Goal: Find specific page/section: Find specific page/section

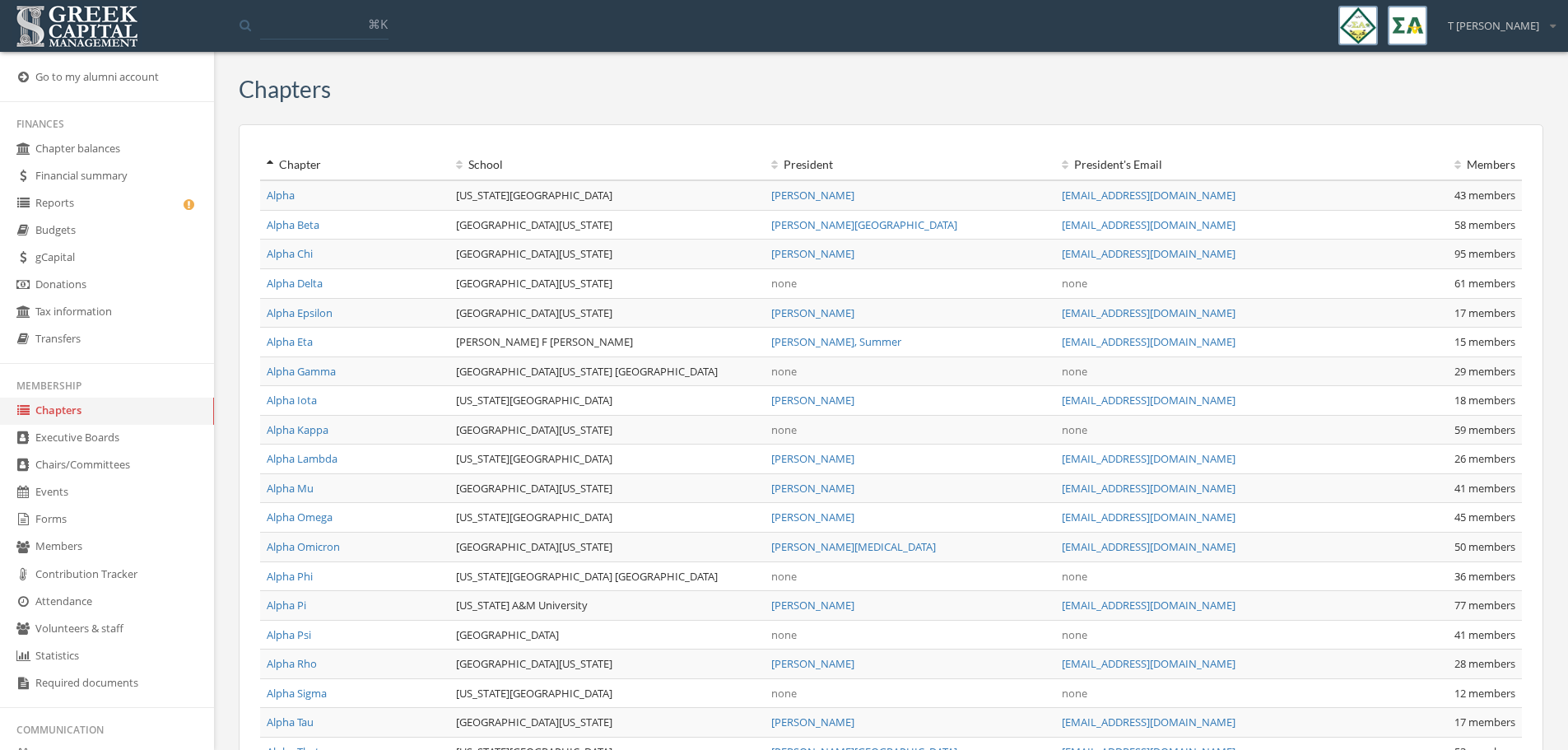
click at [103, 205] on link "Reports" at bounding box center [107, 204] width 214 height 28
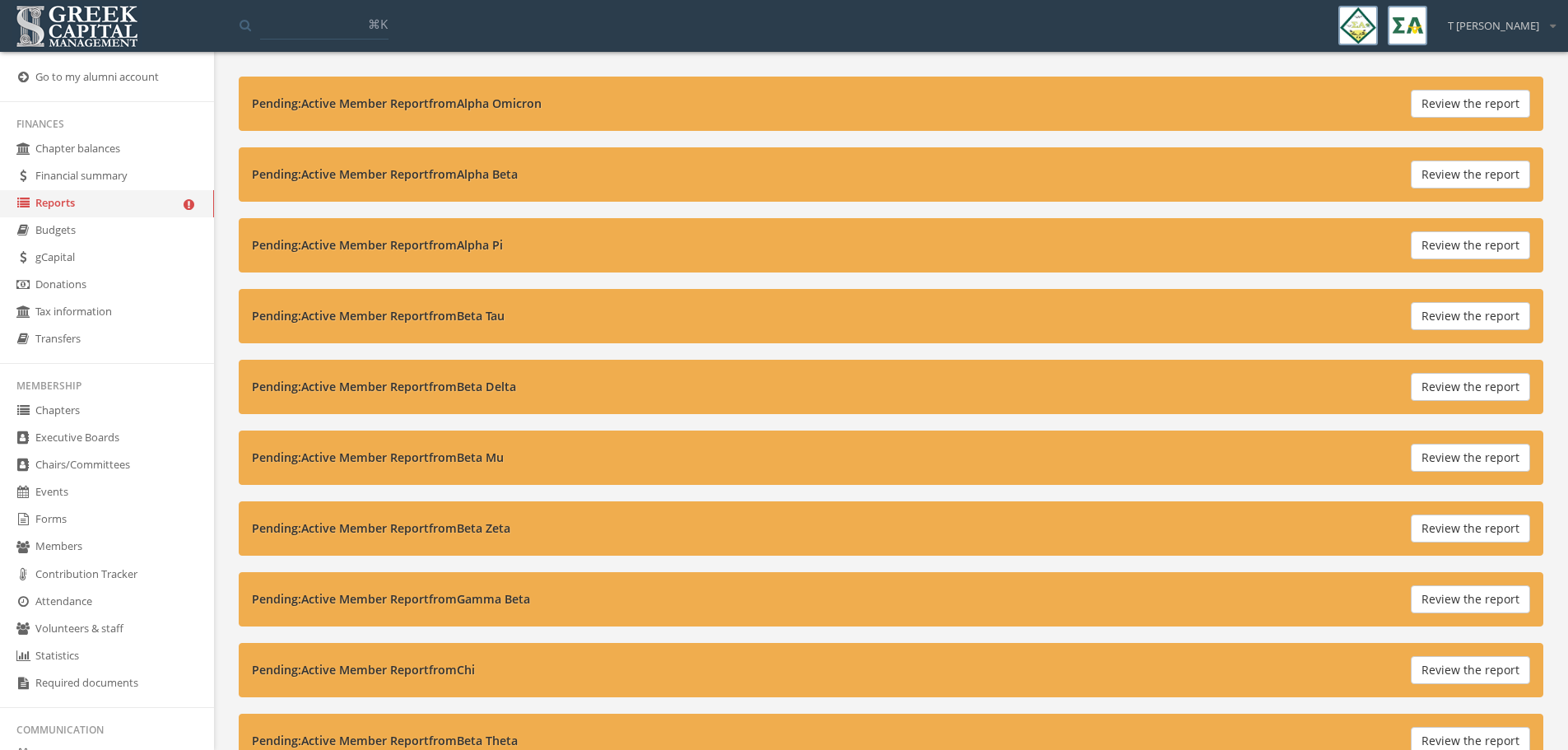
click at [64, 202] on link "Reports" at bounding box center [107, 204] width 214 height 28
click at [83, 26] on img at bounding box center [77, 26] width 131 height 51
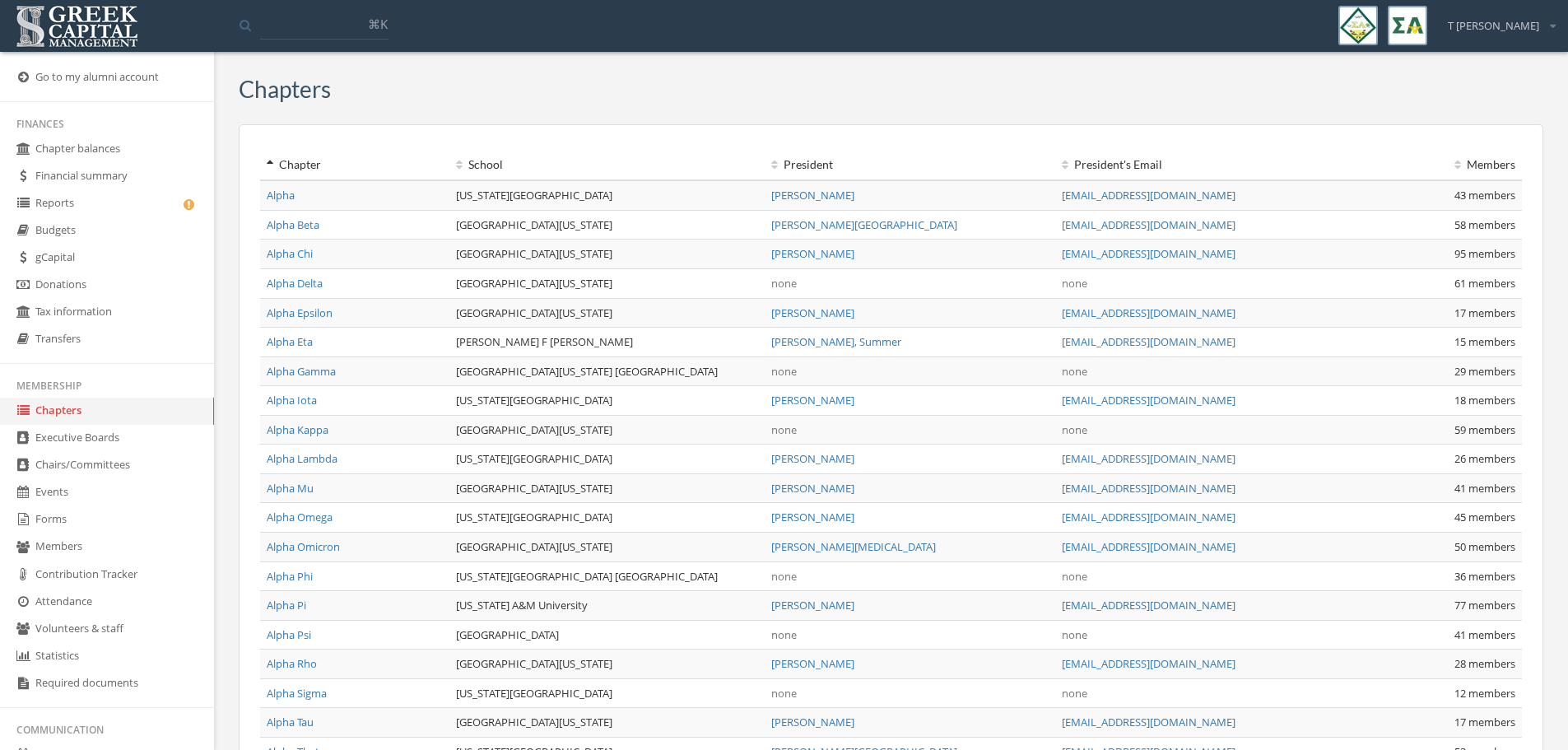
click at [52, 204] on link "Reports" at bounding box center [107, 204] width 214 height 28
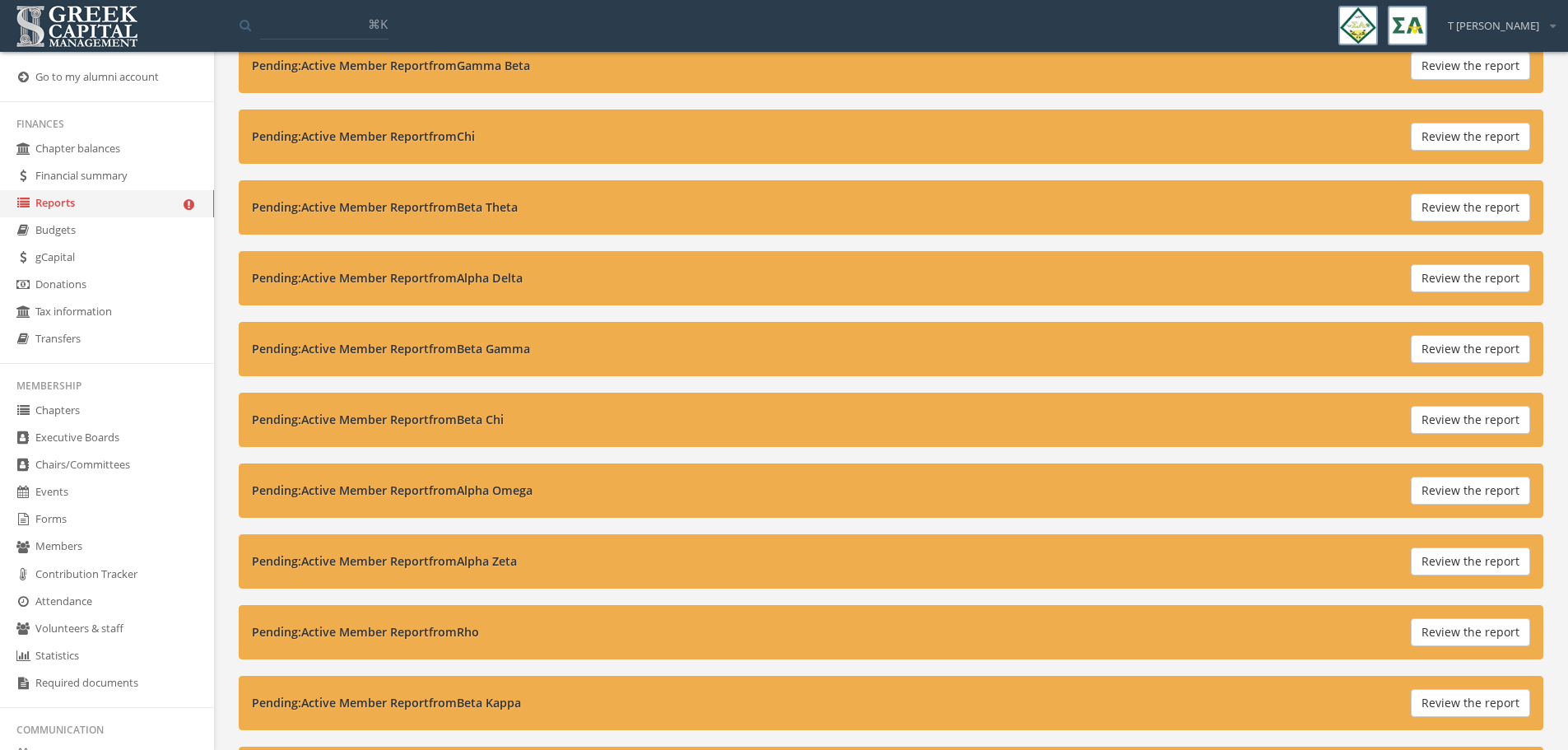
scroll to position [535, 0]
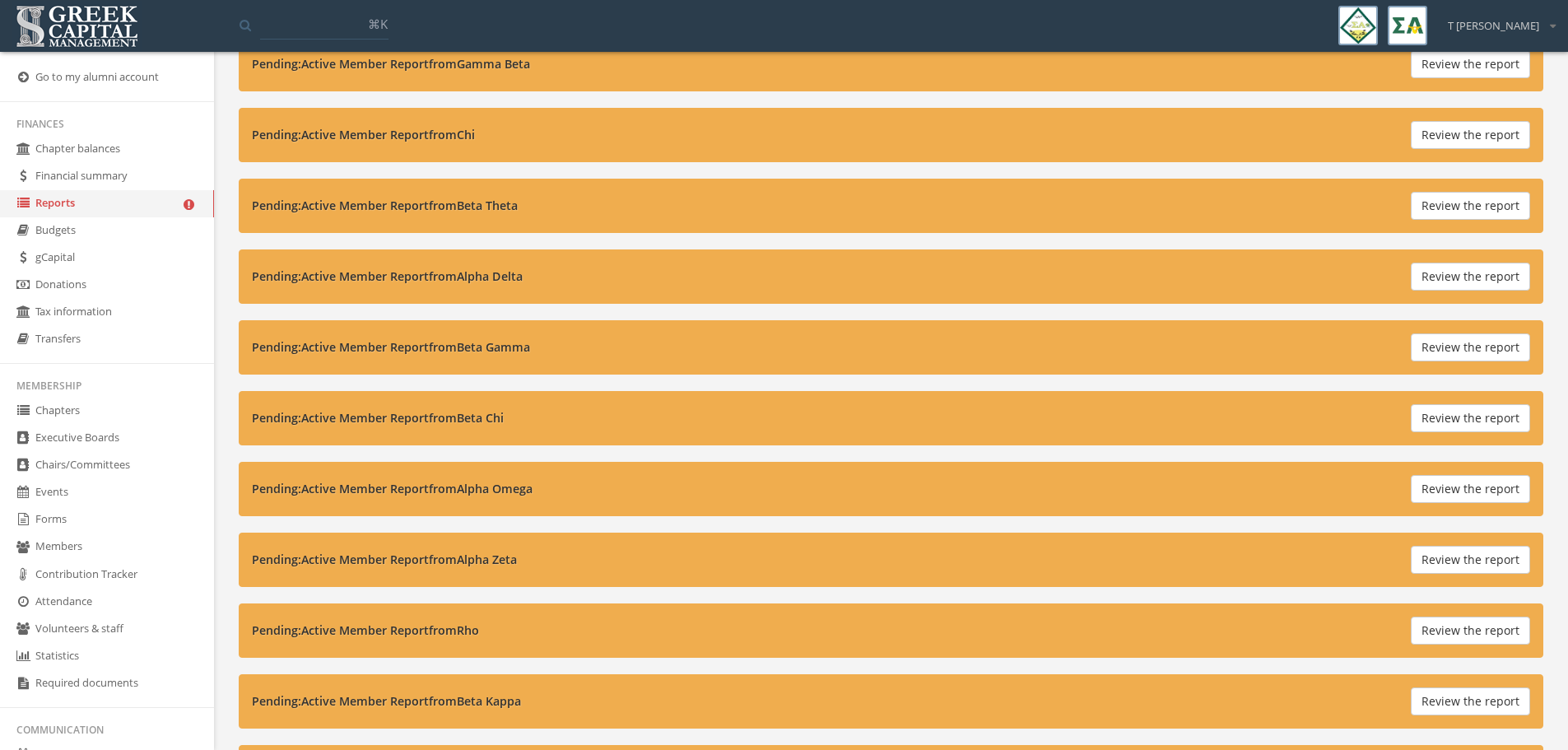
click at [1468, 416] on button "Review the report" at bounding box center [1470, 418] width 119 height 28
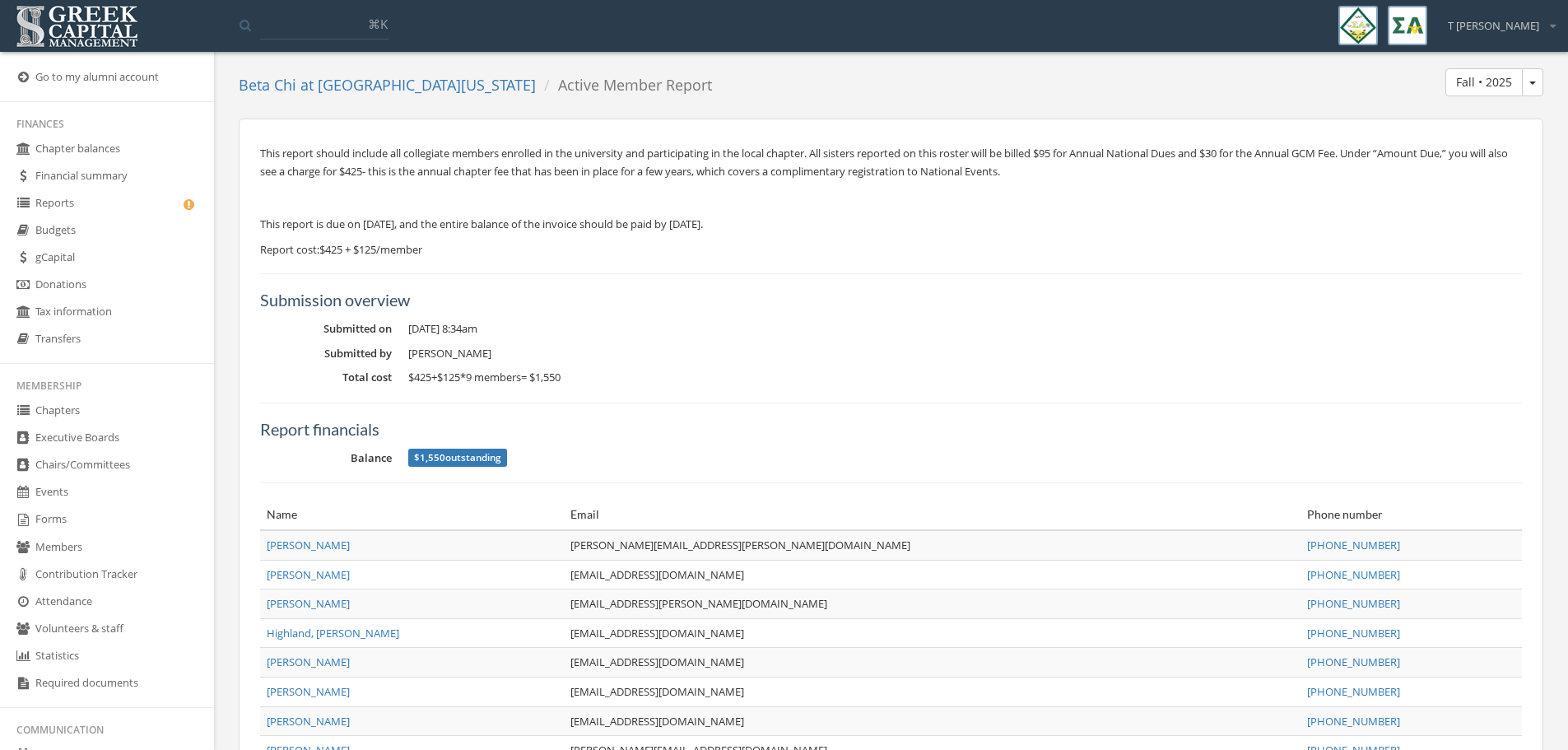
scroll to position [84, 0]
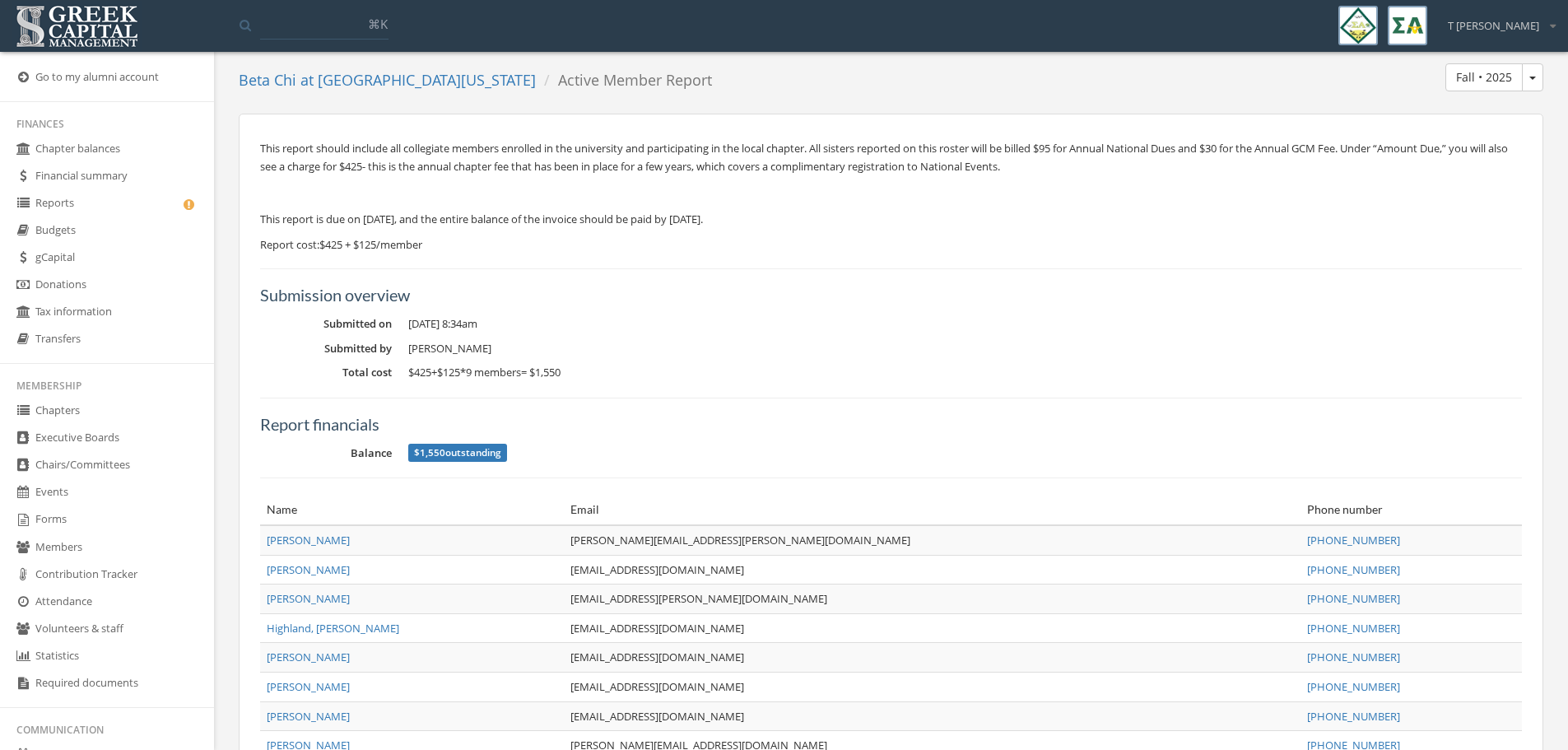
click at [44, 198] on link "Reports" at bounding box center [107, 204] width 214 height 28
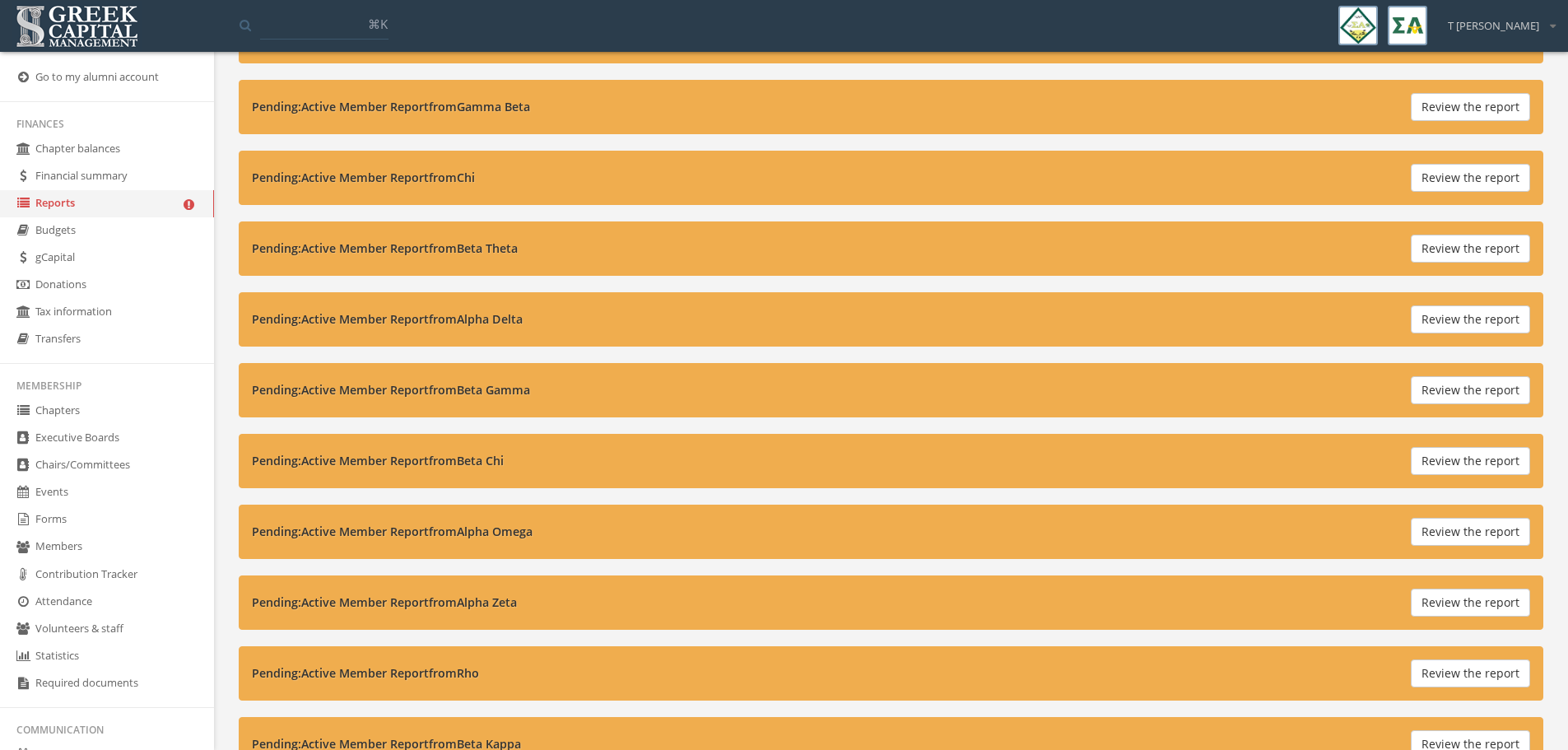
scroll to position [515, 0]
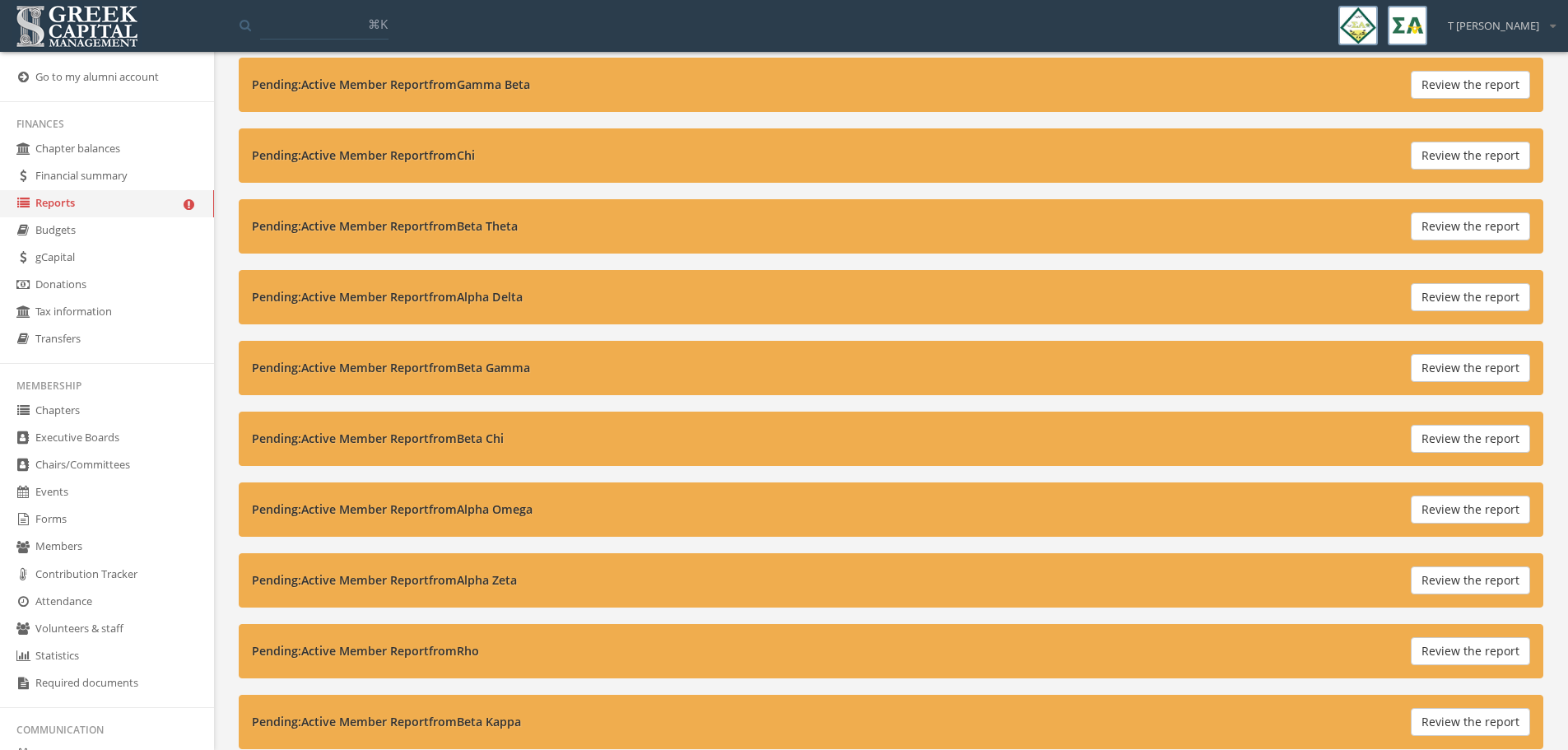
click at [1459, 509] on button "Review the report" at bounding box center [1470, 509] width 119 height 28
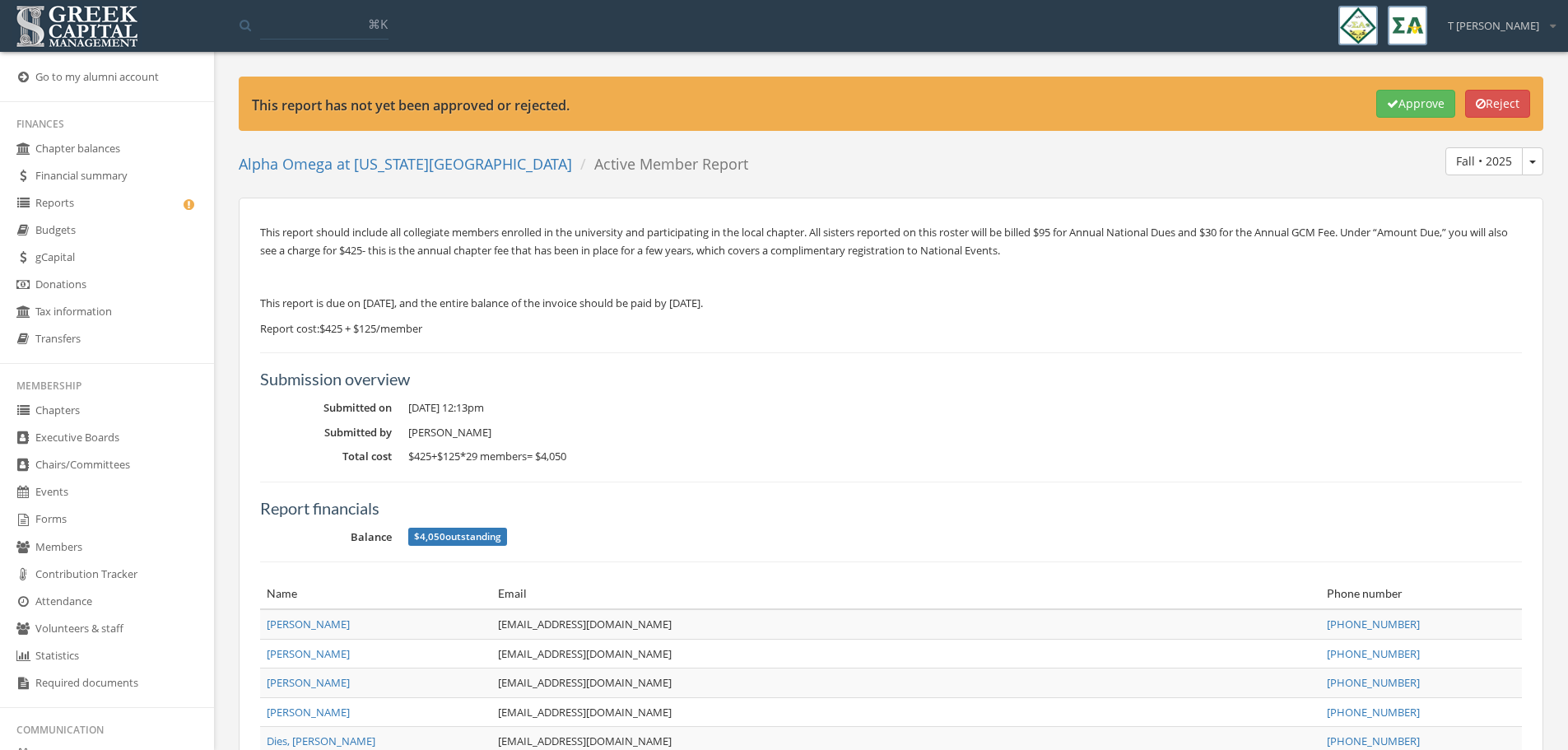
click at [951, 444] on dl "Submitted on [DATE] 12:13pm Submitted by [PERSON_NAME] Total cost $425 + $125 *…" at bounding box center [891, 433] width 1262 height 65
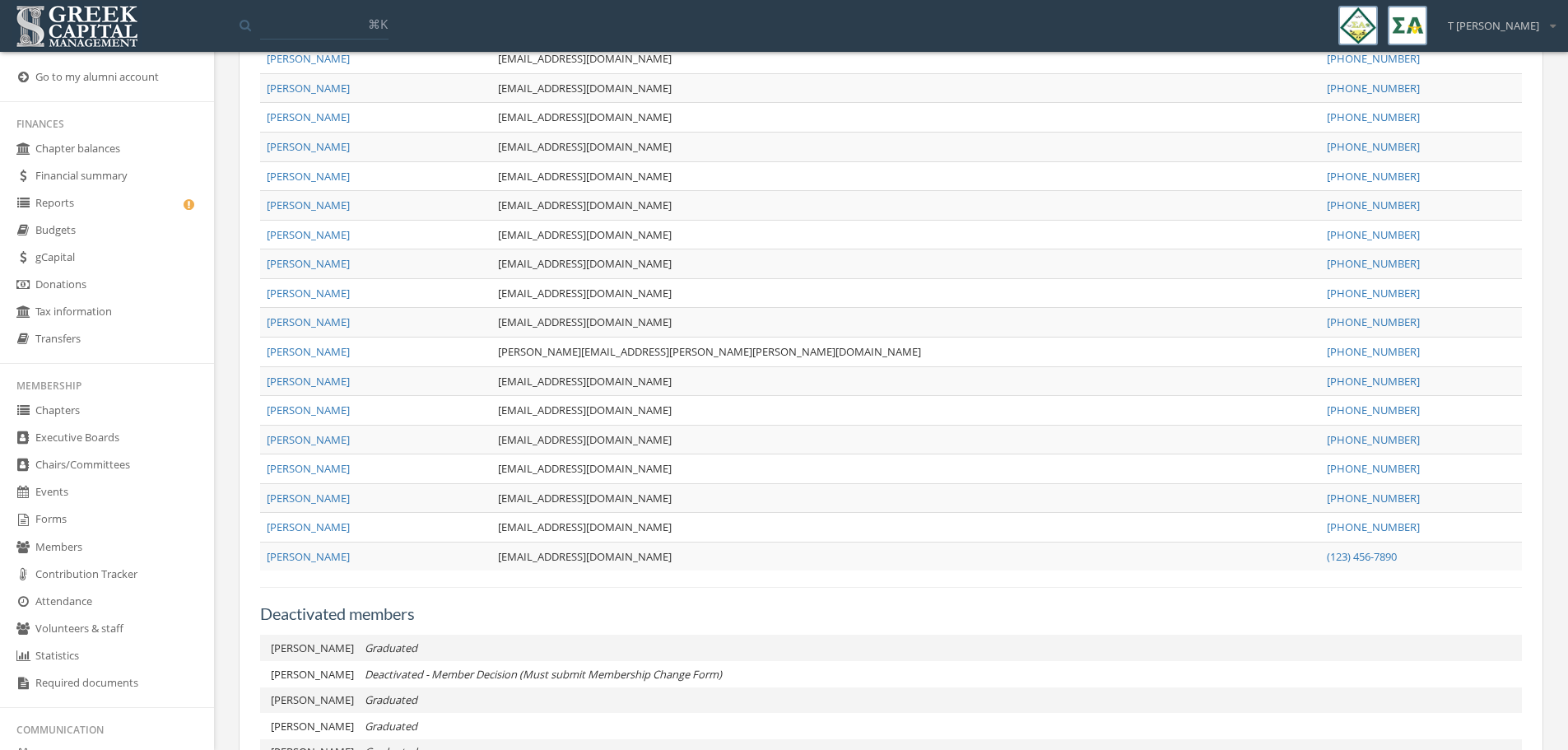
scroll to position [726, 0]
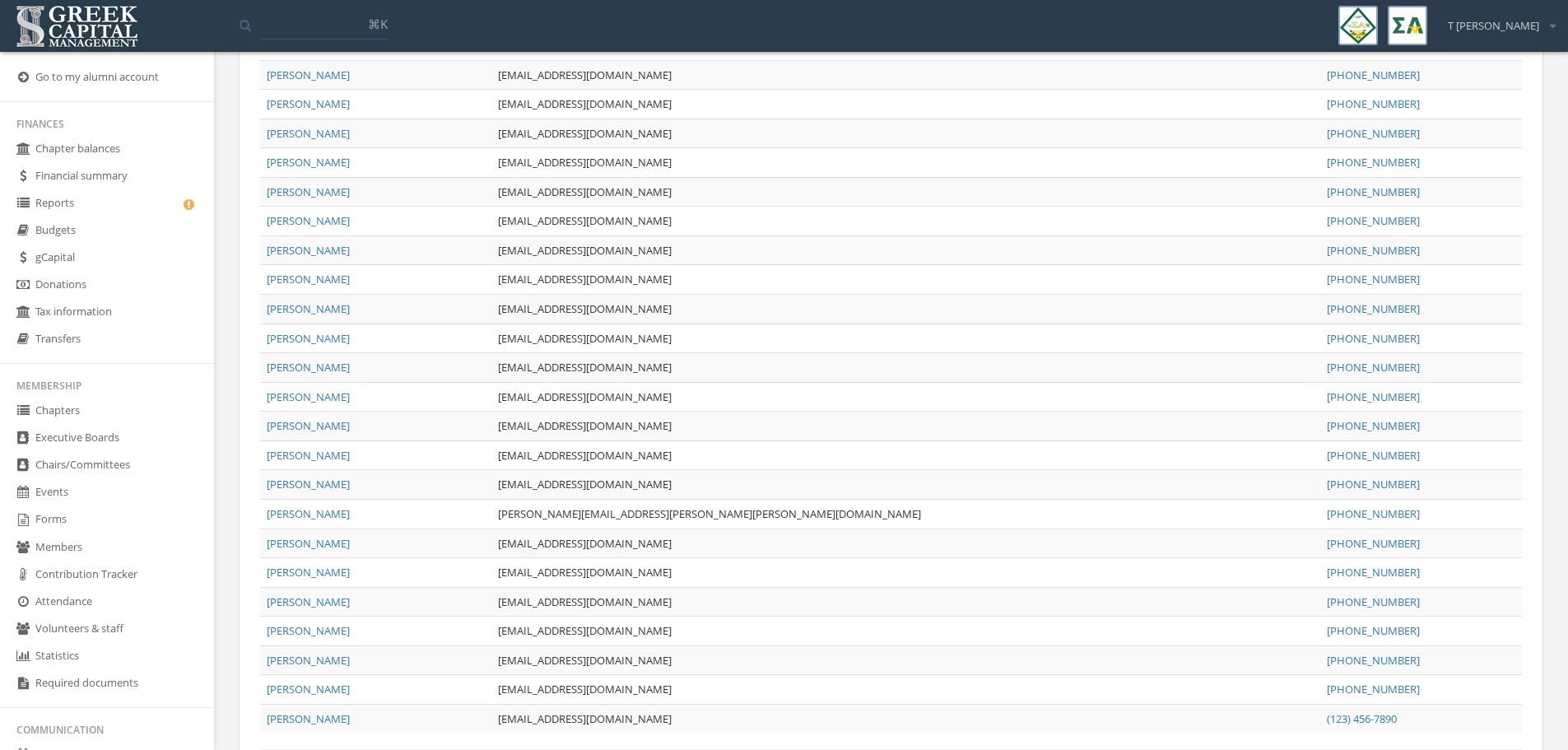
click at [85, 208] on link "Reports" at bounding box center [107, 204] width 214 height 28
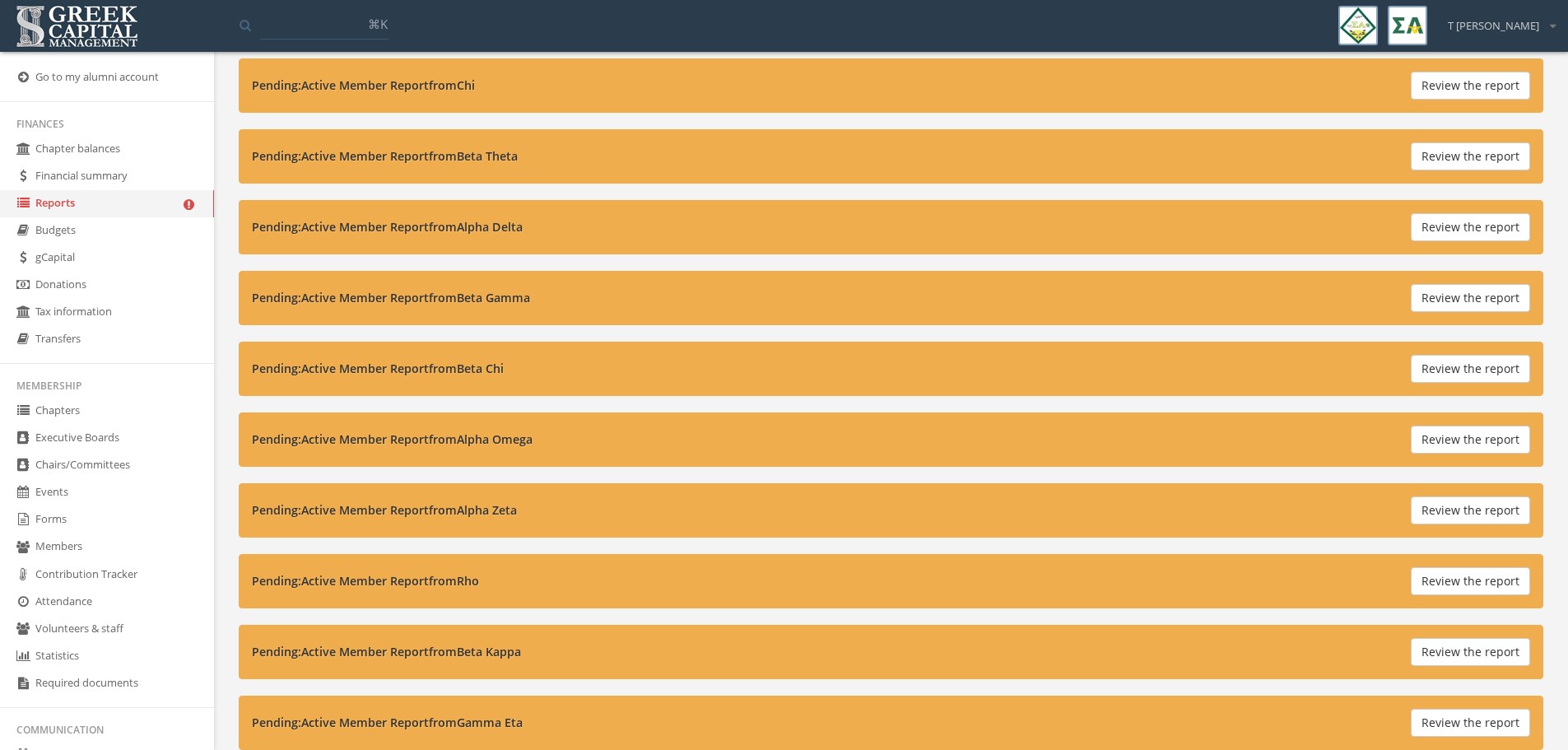
scroll to position [721, 0]
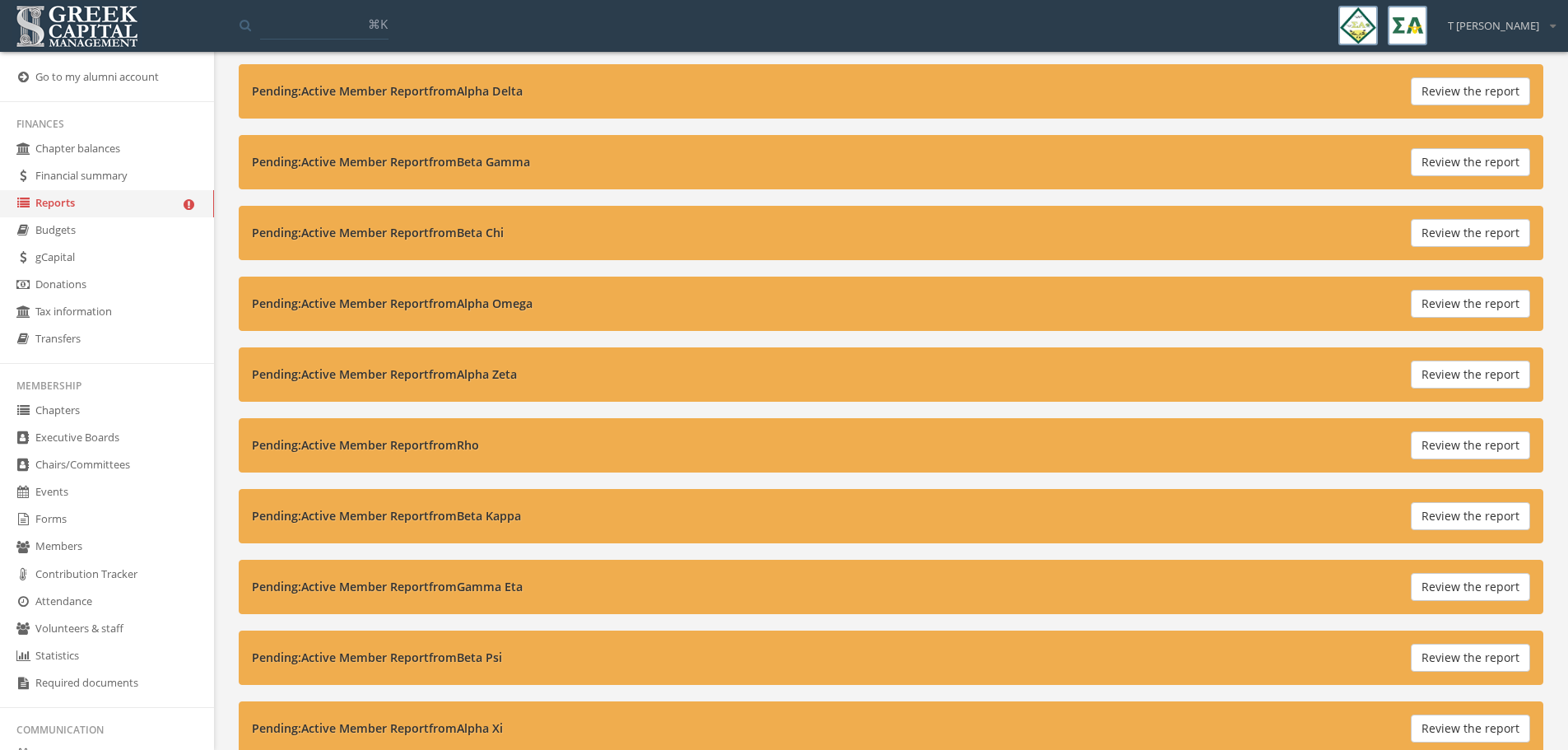
click at [1430, 374] on button "Review the report" at bounding box center [1470, 374] width 119 height 28
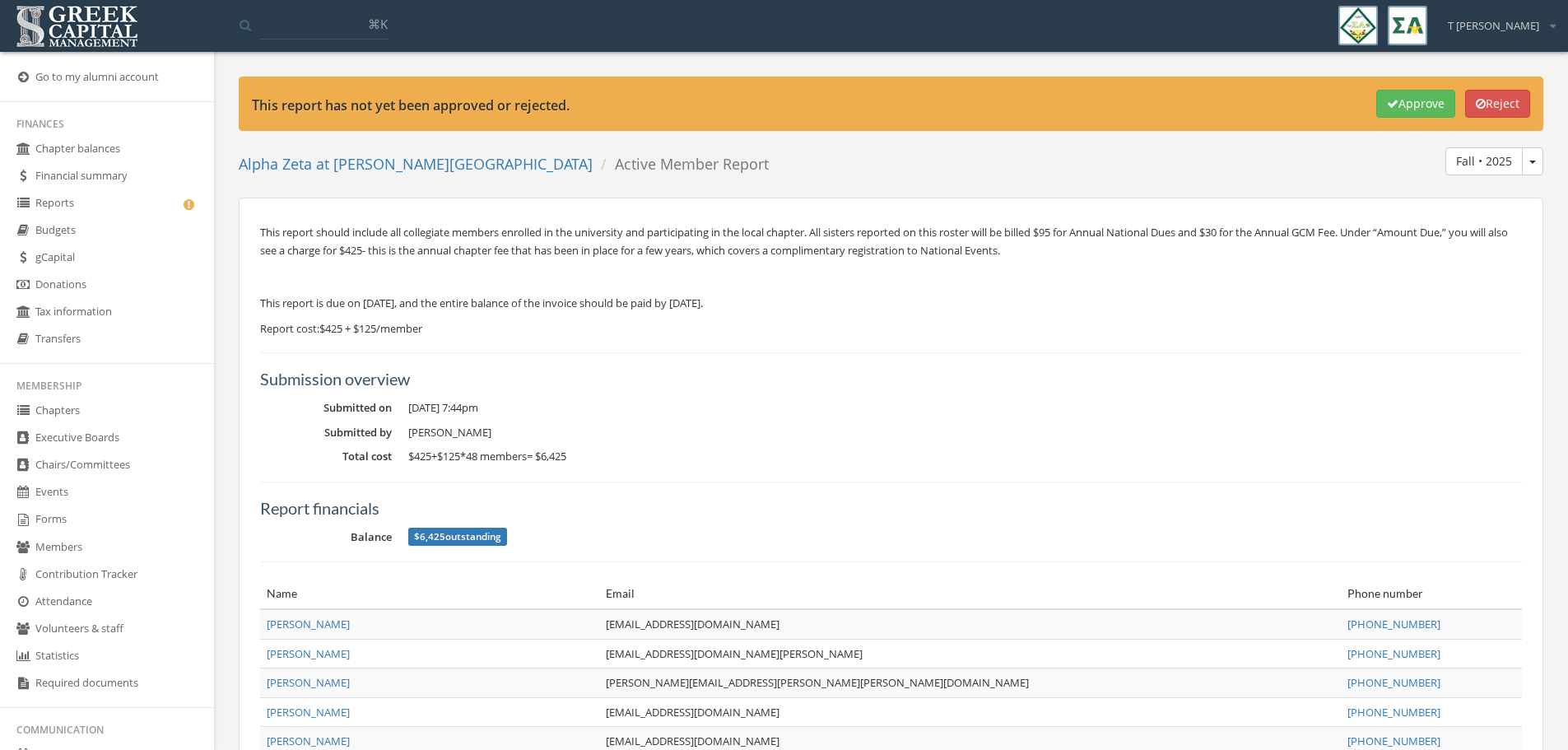
click at [52, 208] on link "Reports" at bounding box center [107, 204] width 214 height 28
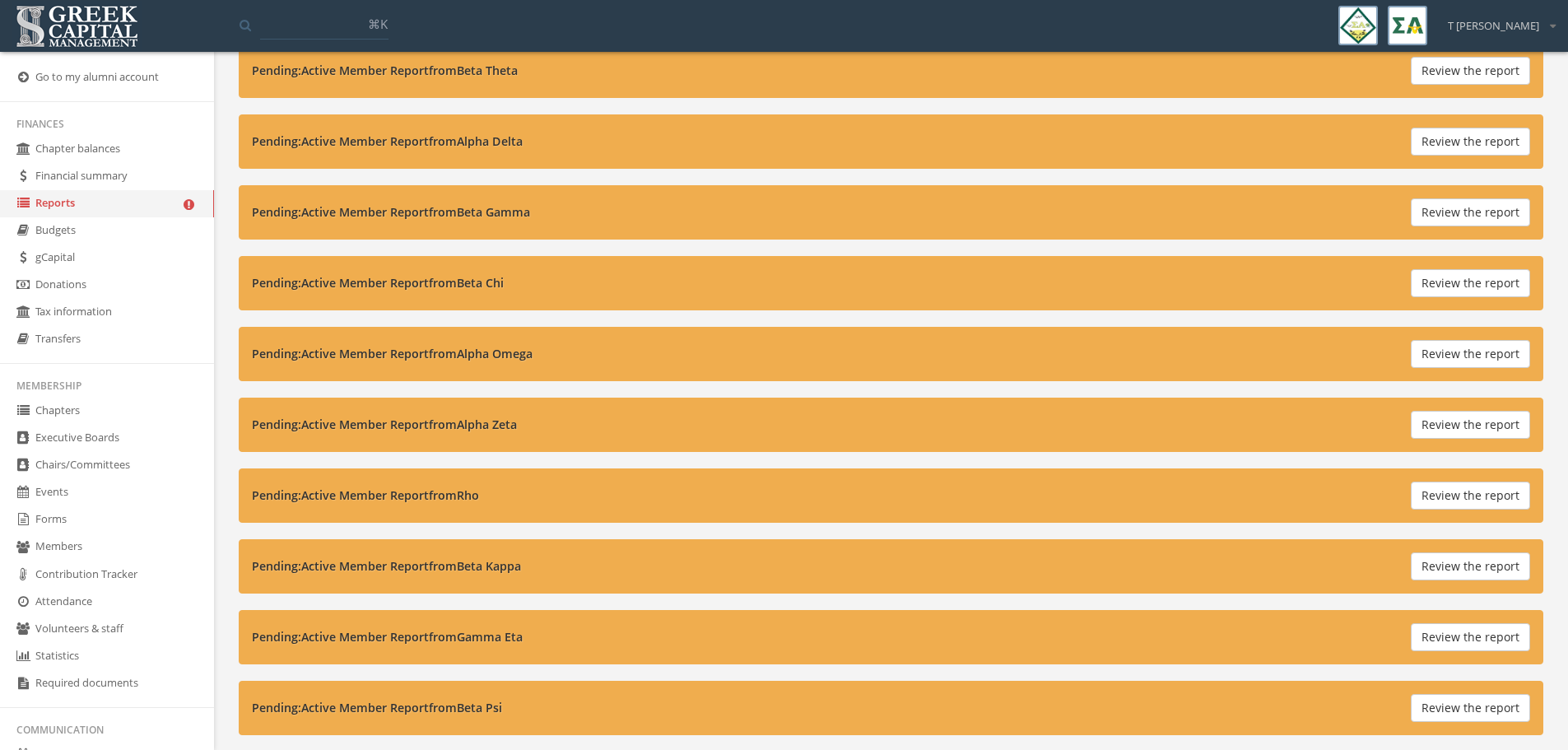
scroll to position [762, 0]
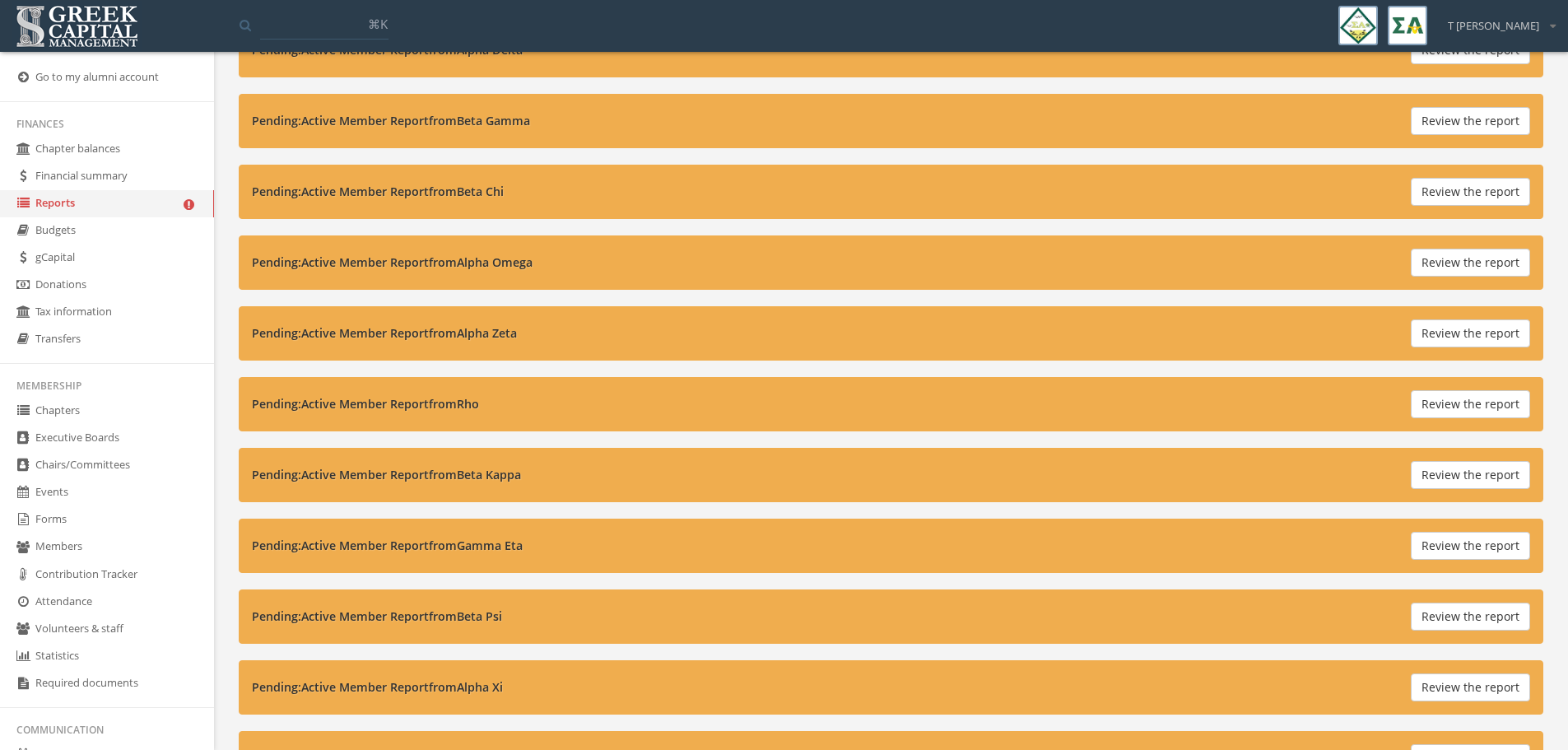
click at [1498, 408] on button "Review the report" at bounding box center [1470, 404] width 119 height 28
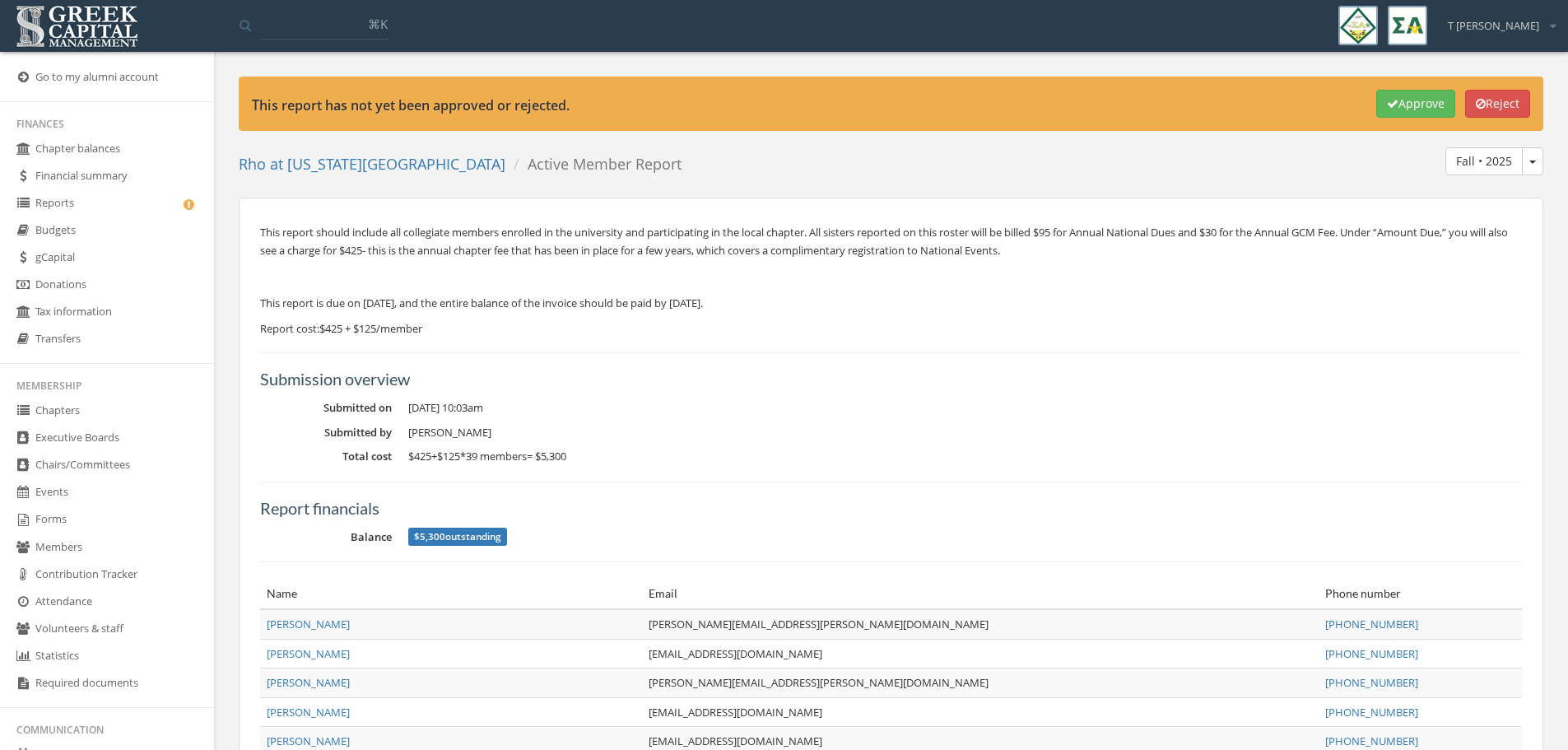
click at [60, 200] on link "Reports" at bounding box center [107, 204] width 214 height 28
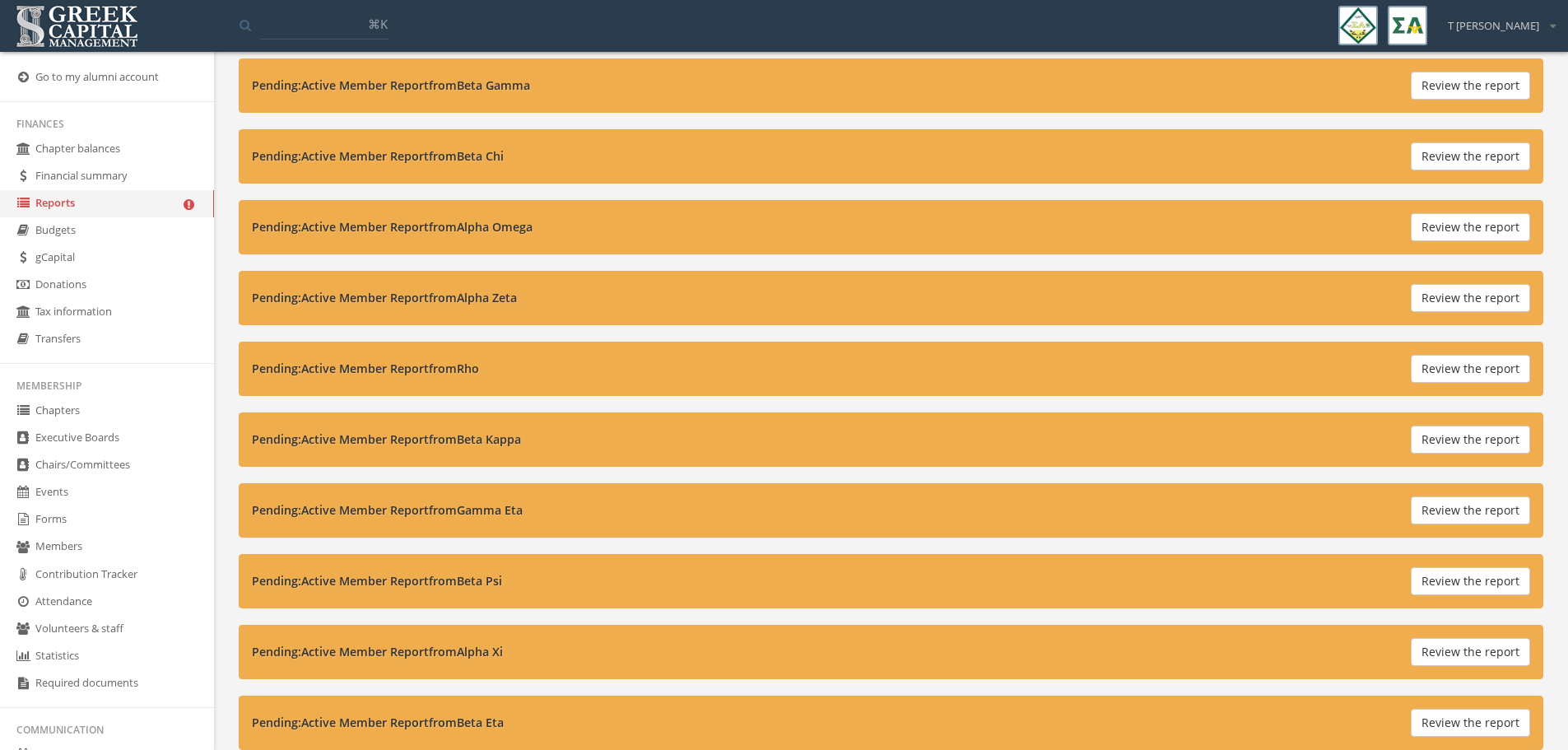
scroll to position [803, 0]
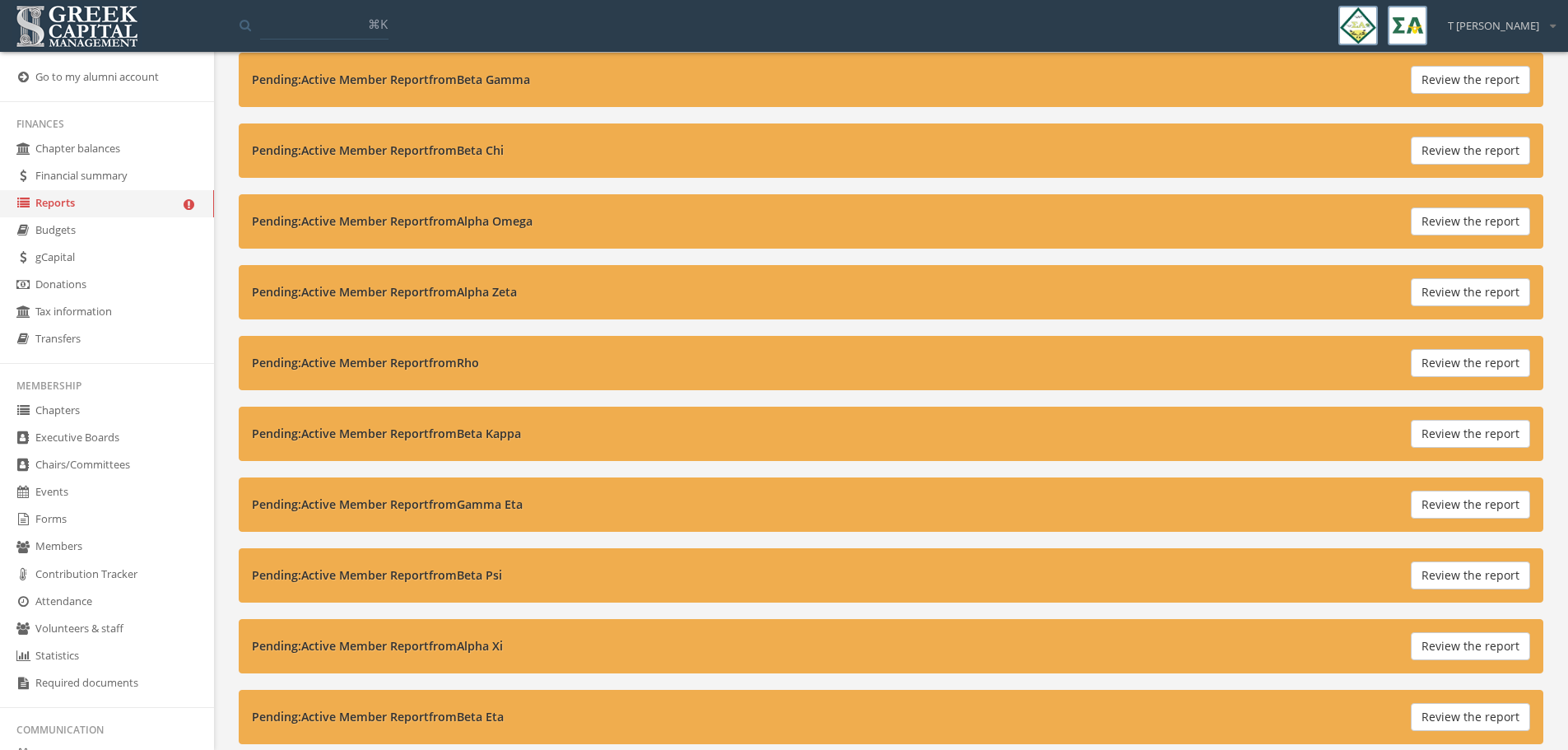
click at [1456, 437] on button "Review the report" at bounding box center [1470, 433] width 119 height 28
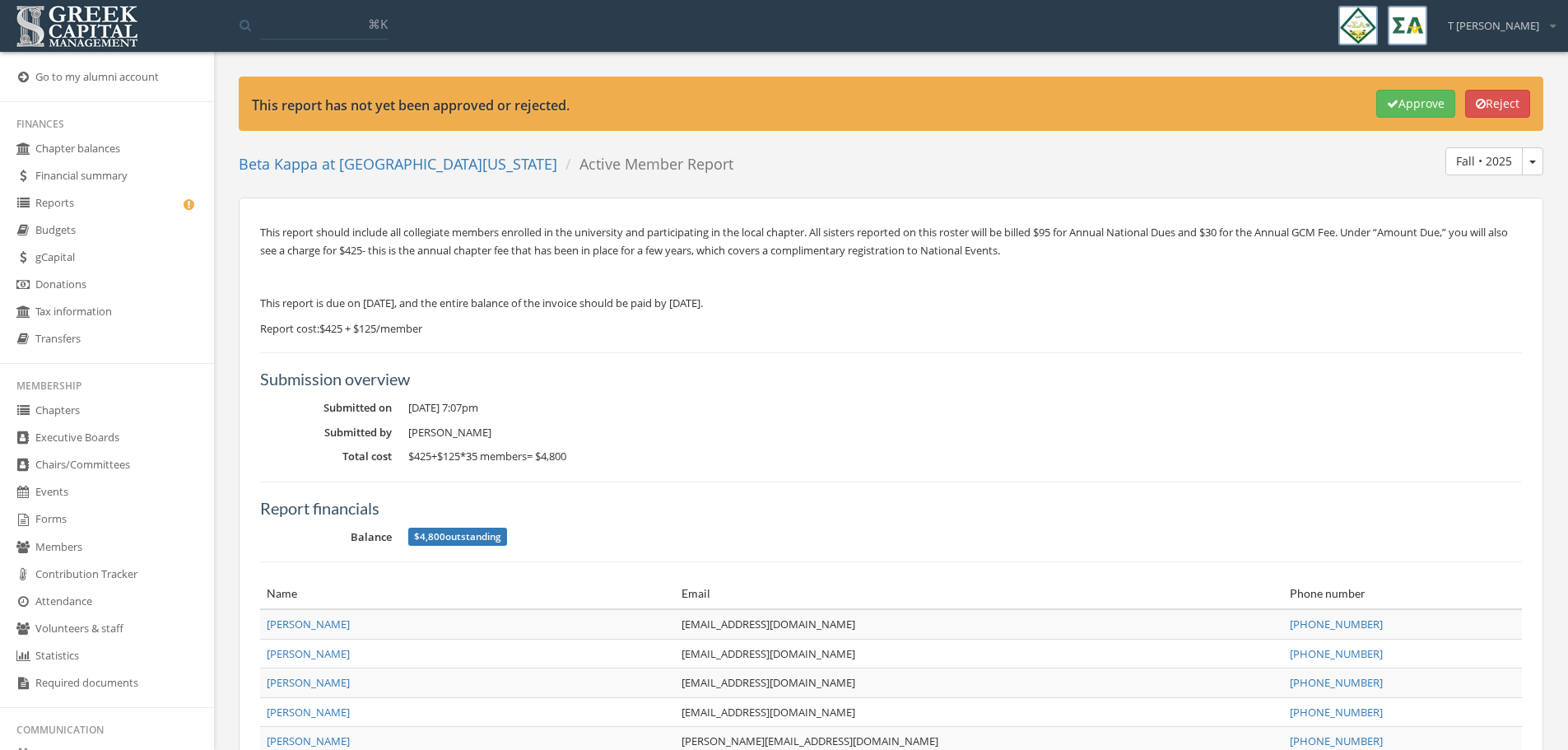
click at [66, 204] on link "Reports" at bounding box center [107, 204] width 214 height 28
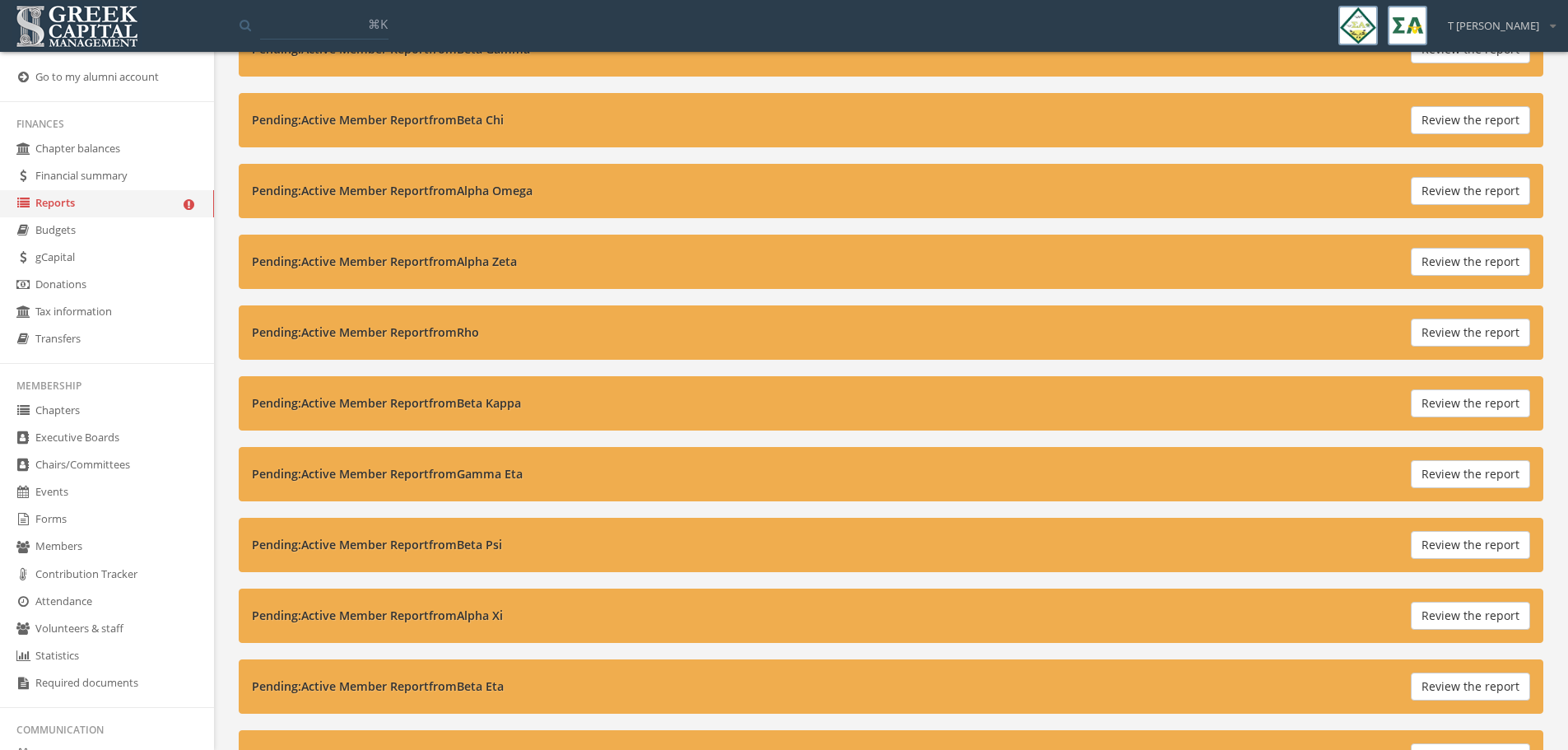
scroll to position [845, 0]
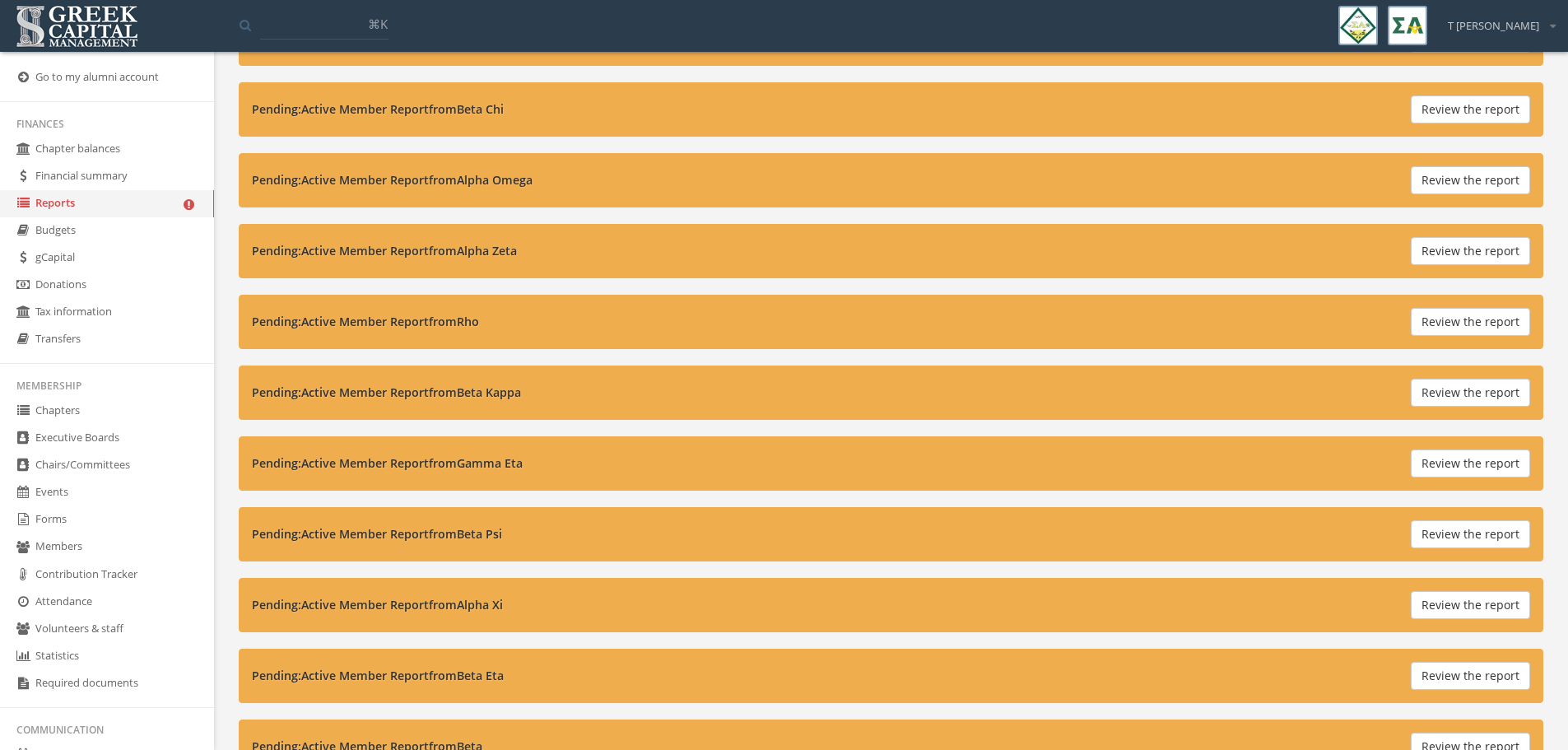
click at [1457, 474] on button "Review the report" at bounding box center [1470, 464] width 119 height 28
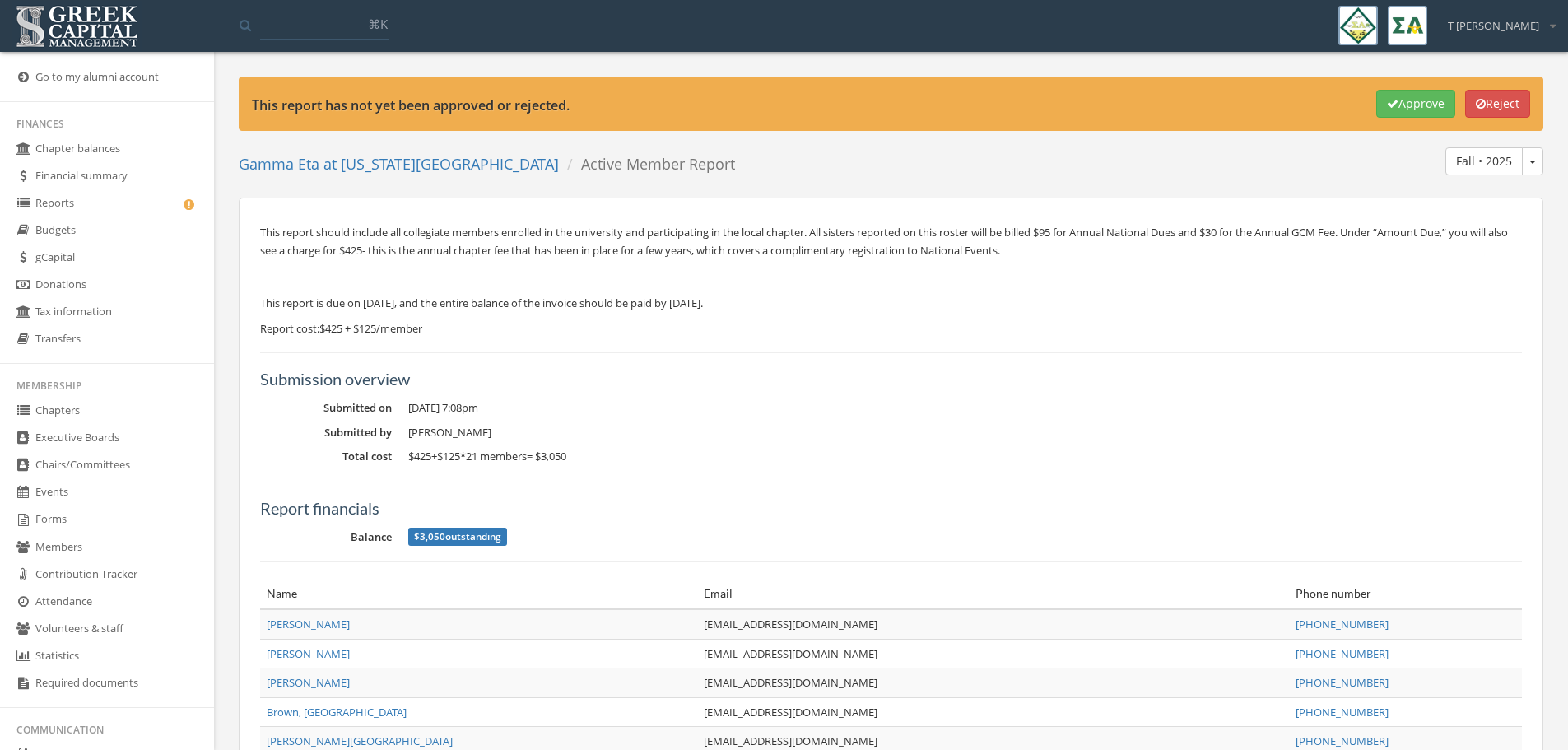
click at [45, 206] on link "Reports" at bounding box center [107, 204] width 214 height 28
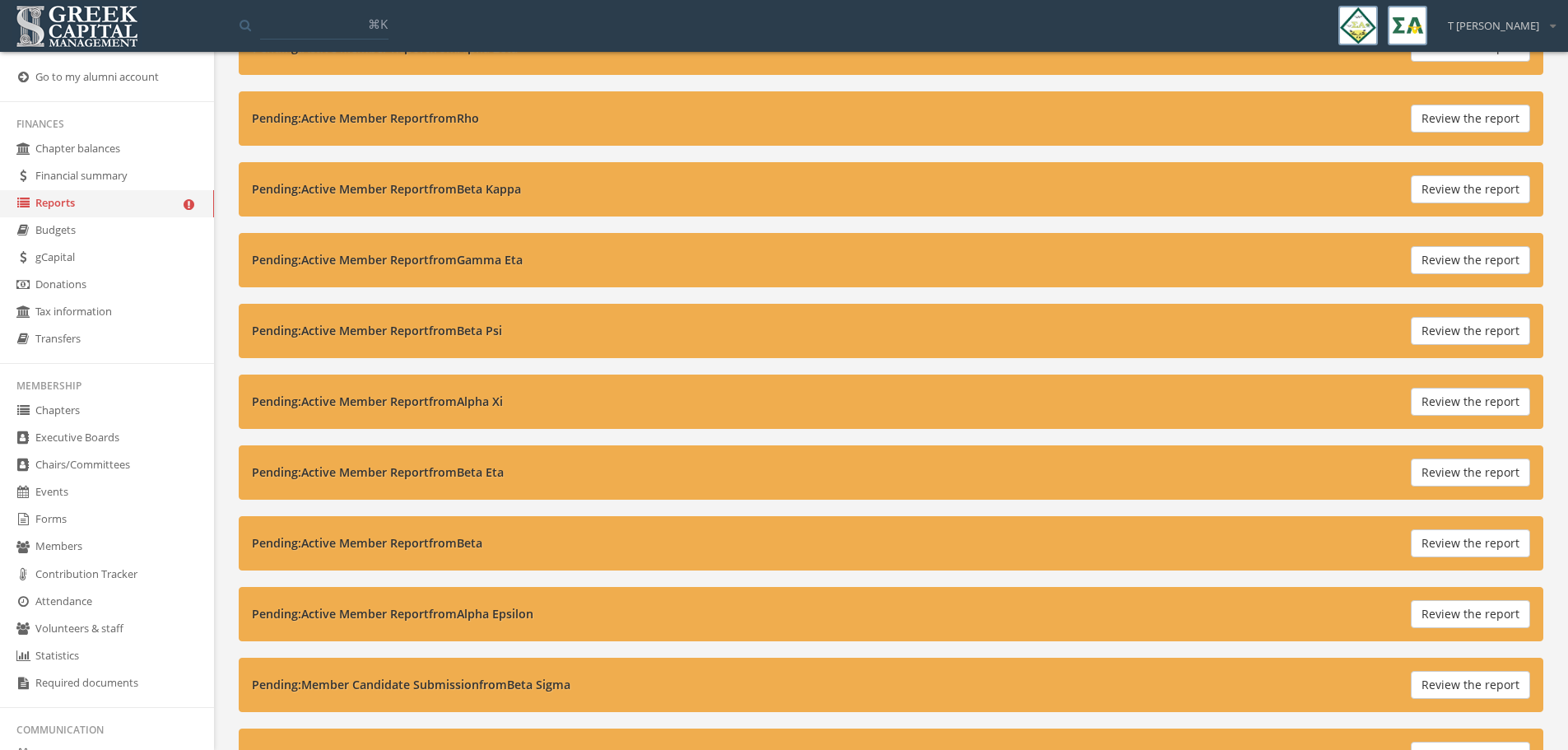
scroll to position [1071, 0]
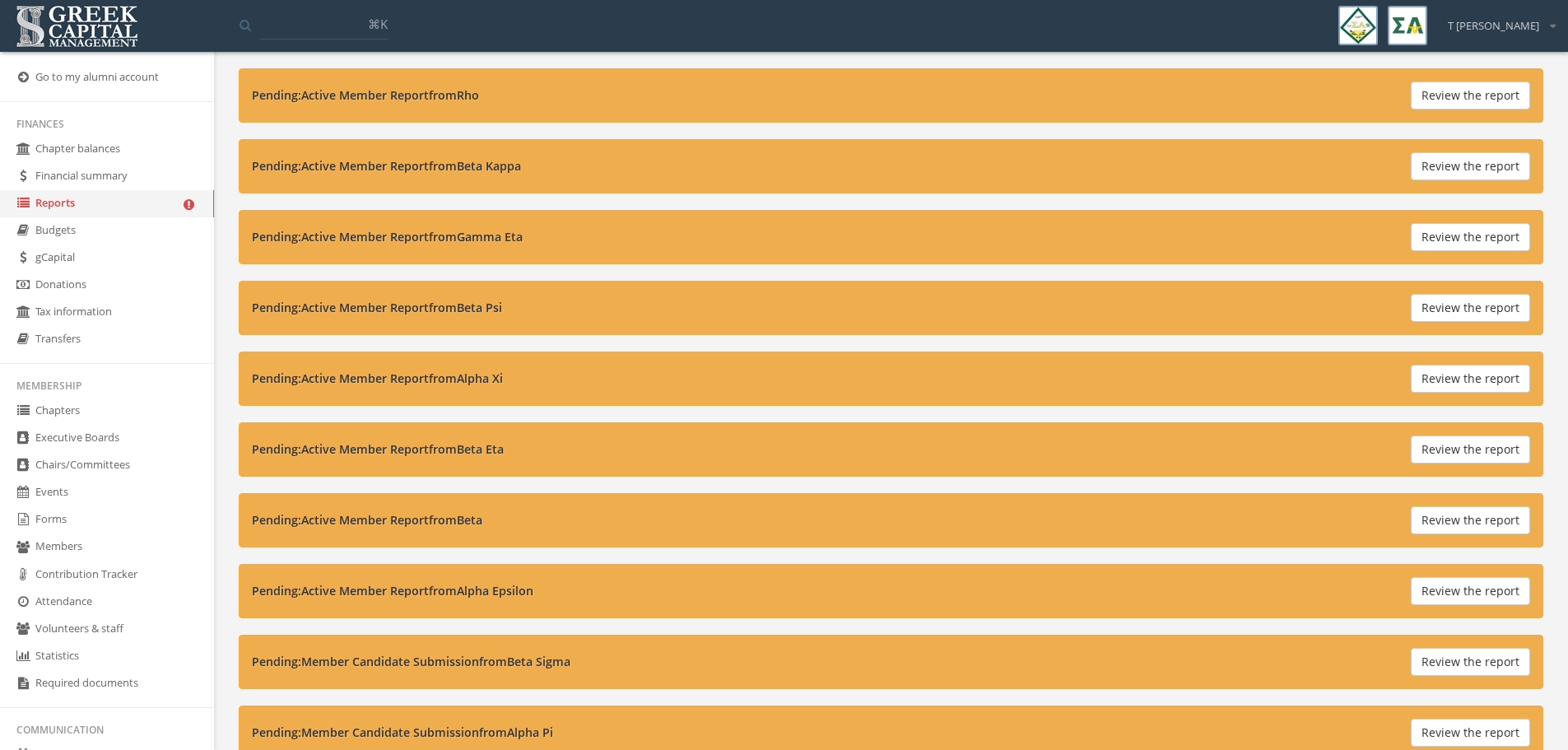
click at [1446, 304] on button "Review the report" at bounding box center [1470, 308] width 119 height 28
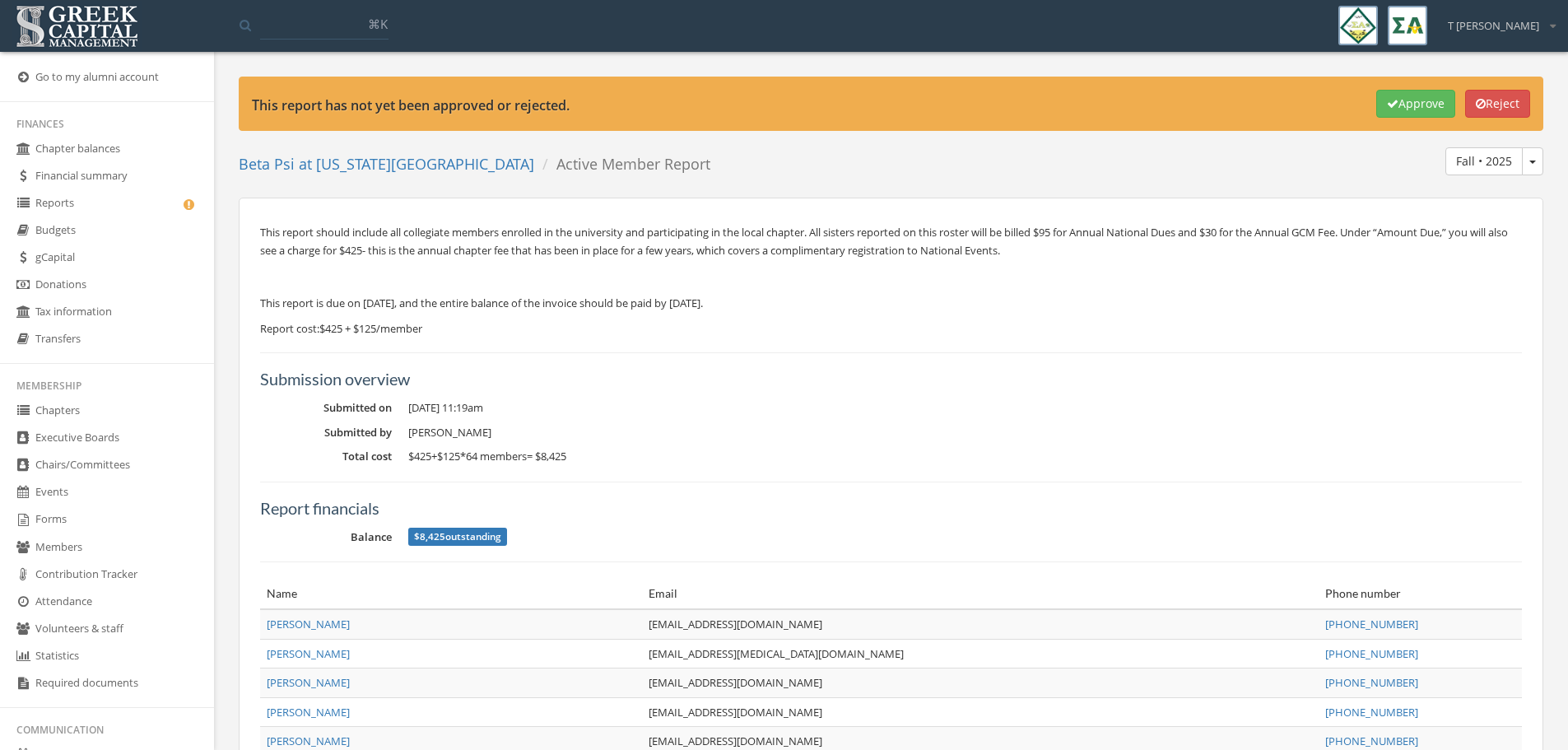
click at [68, 205] on link "Reports" at bounding box center [107, 204] width 214 height 28
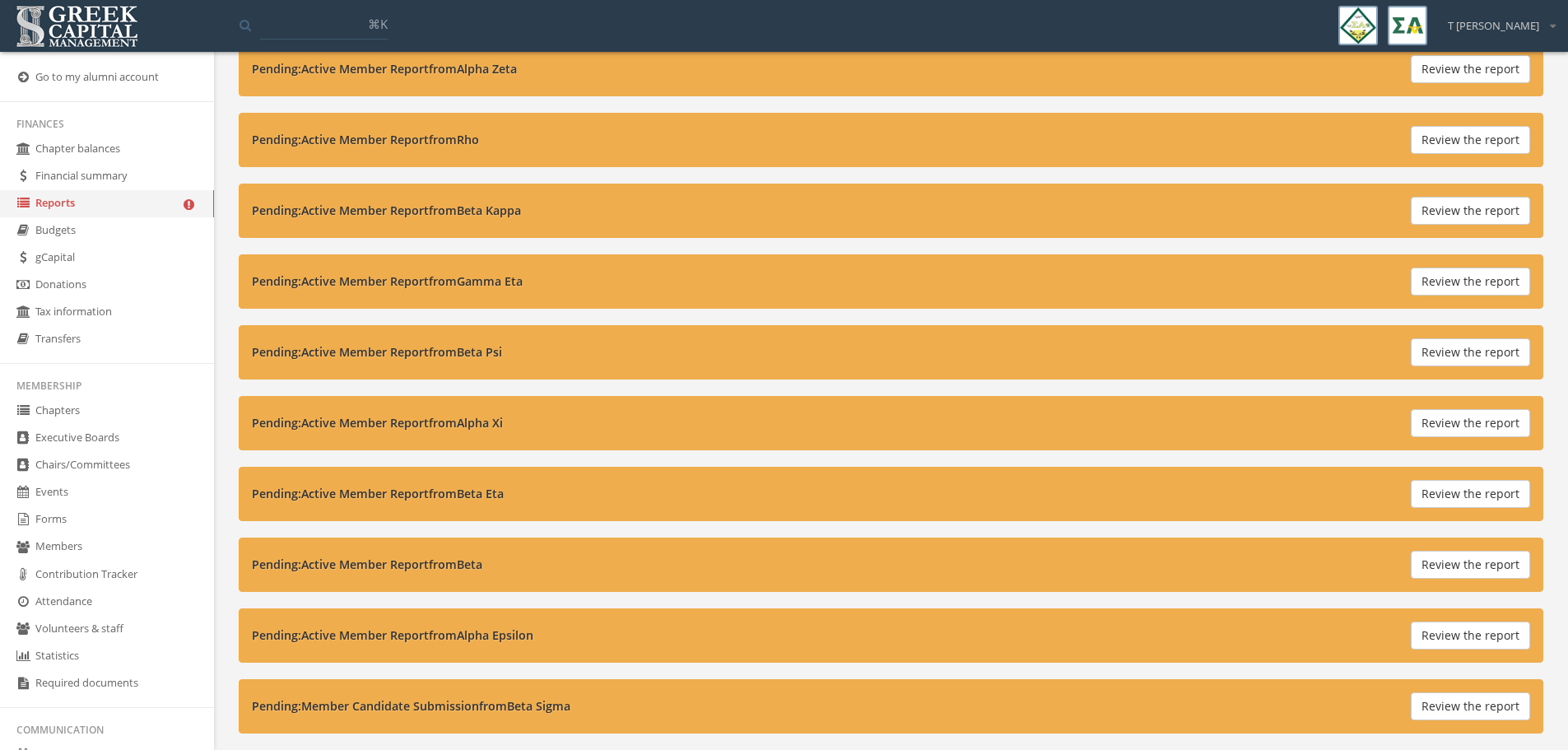
scroll to position [1112, 0]
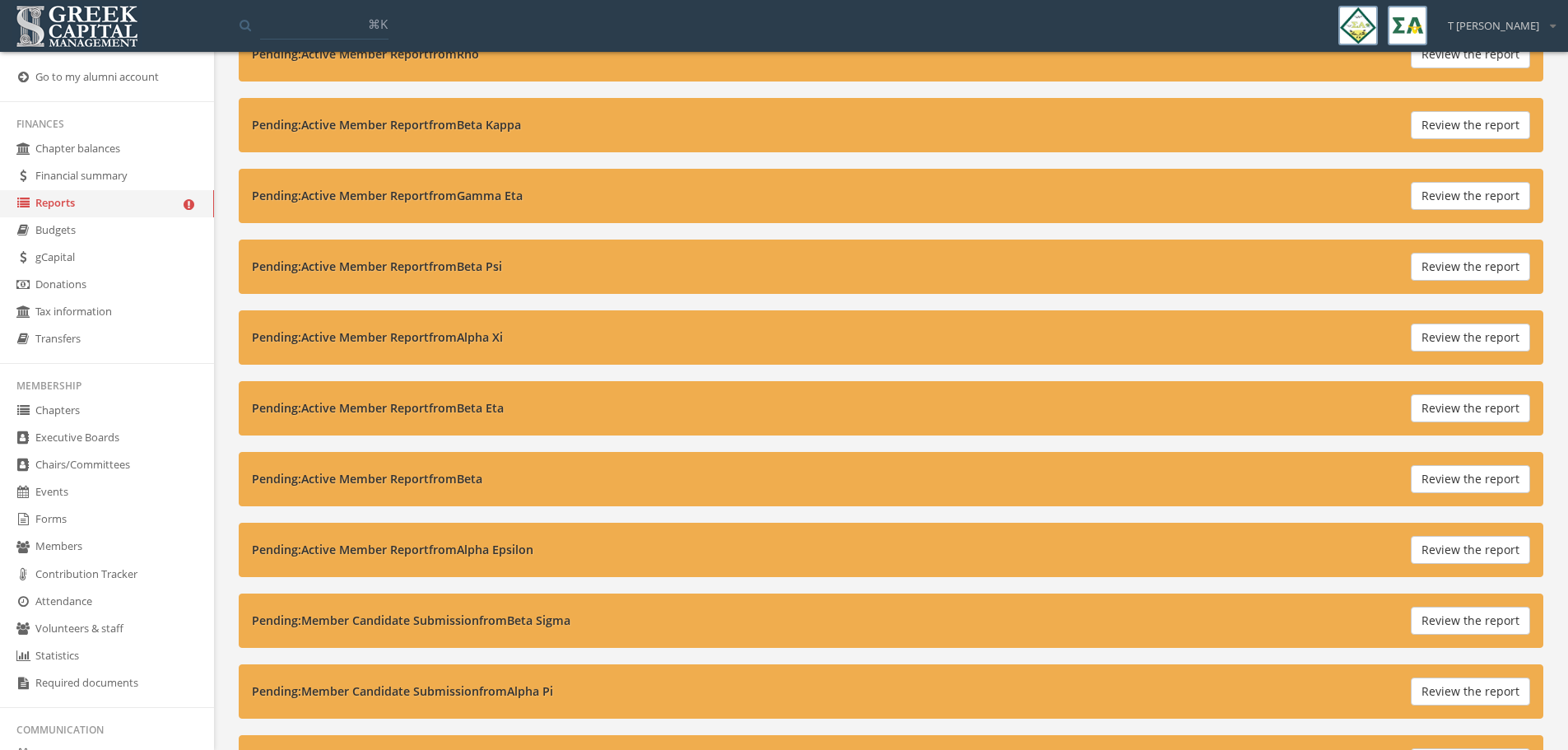
click at [1478, 340] on button "Review the report" at bounding box center [1470, 337] width 119 height 28
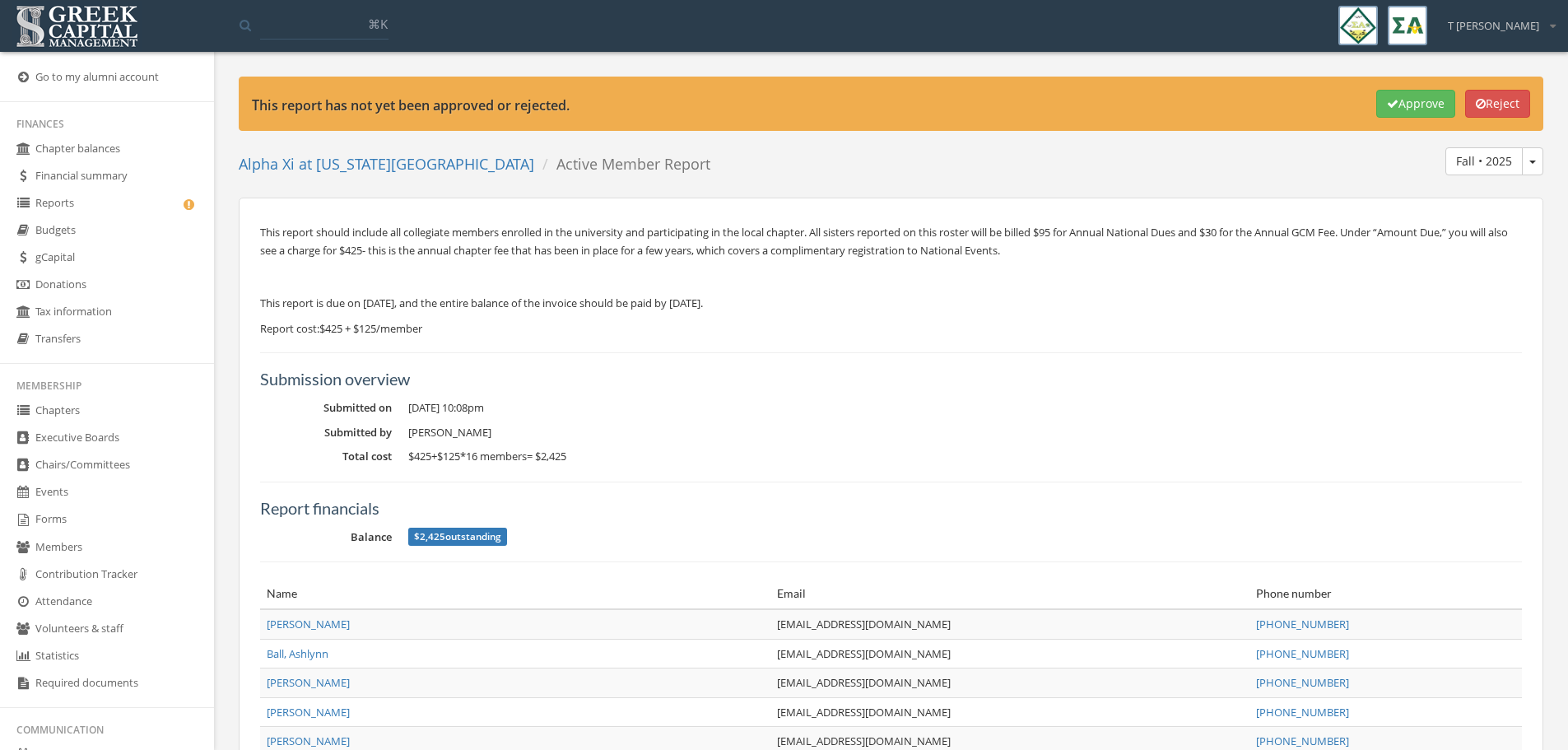
click at [81, 201] on link "Reports" at bounding box center [107, 204] width 214 height 28
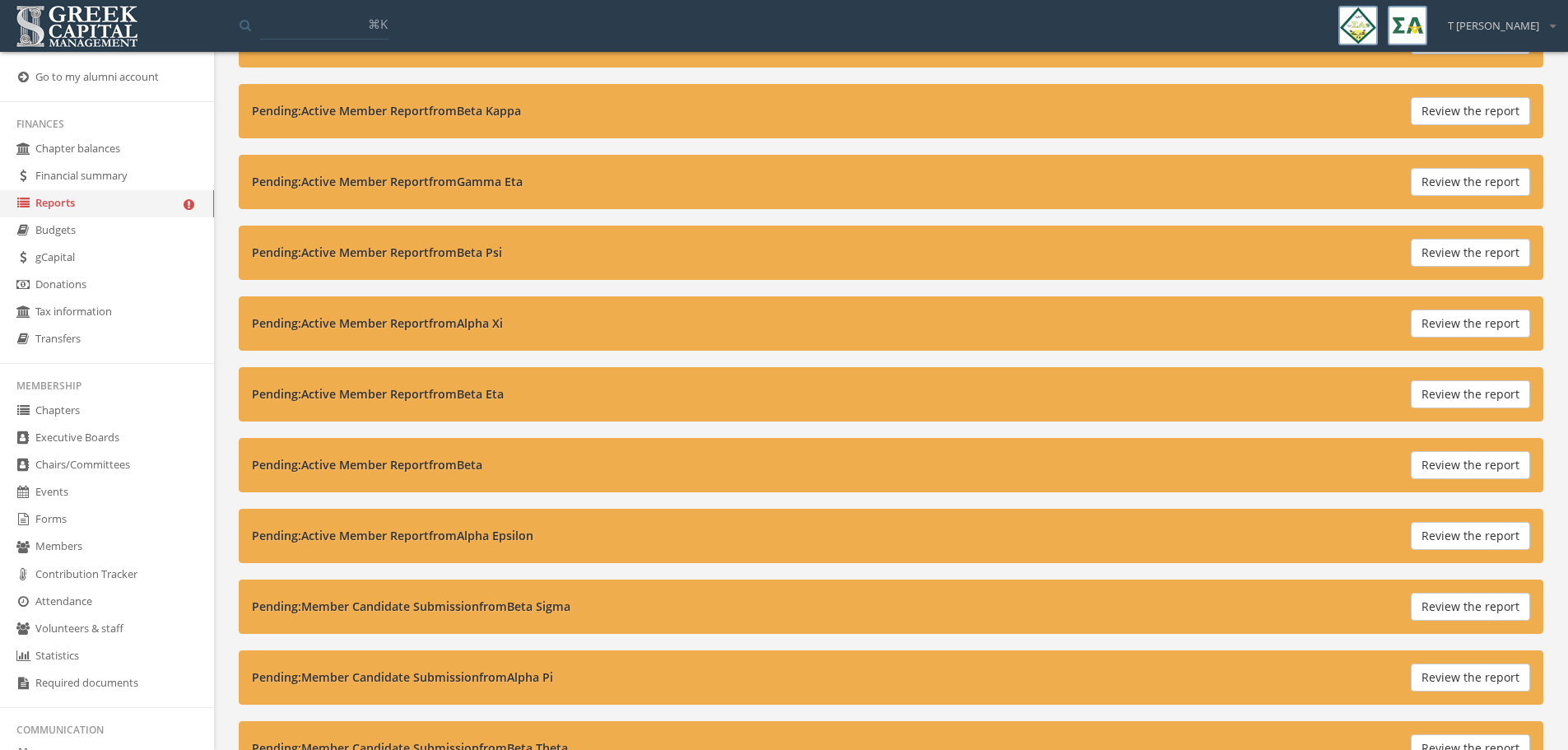
scroll to position [1133, 0]
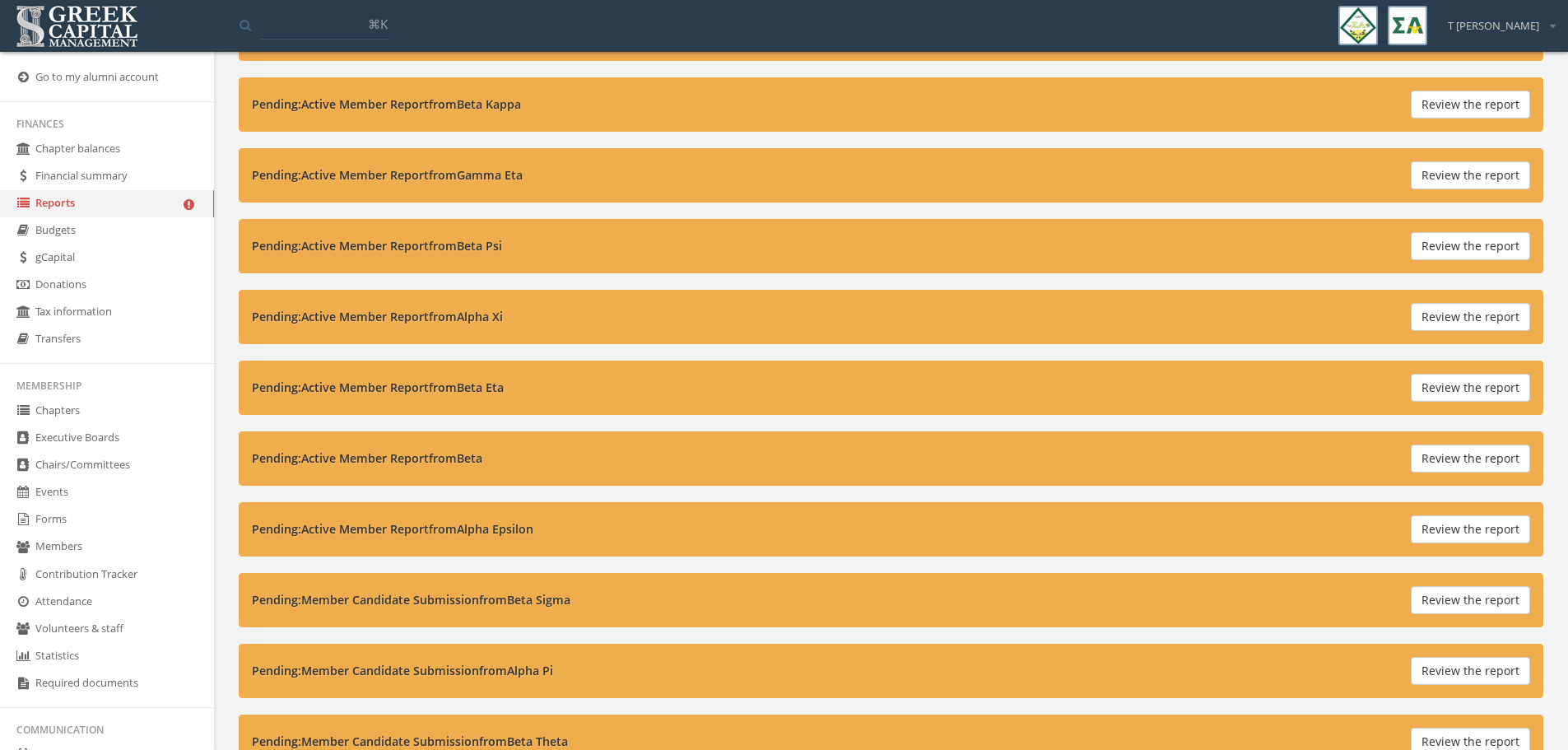
click at [1467, 388] on button "Review the report" at bounding box center [1470, 388] width 119 height 28
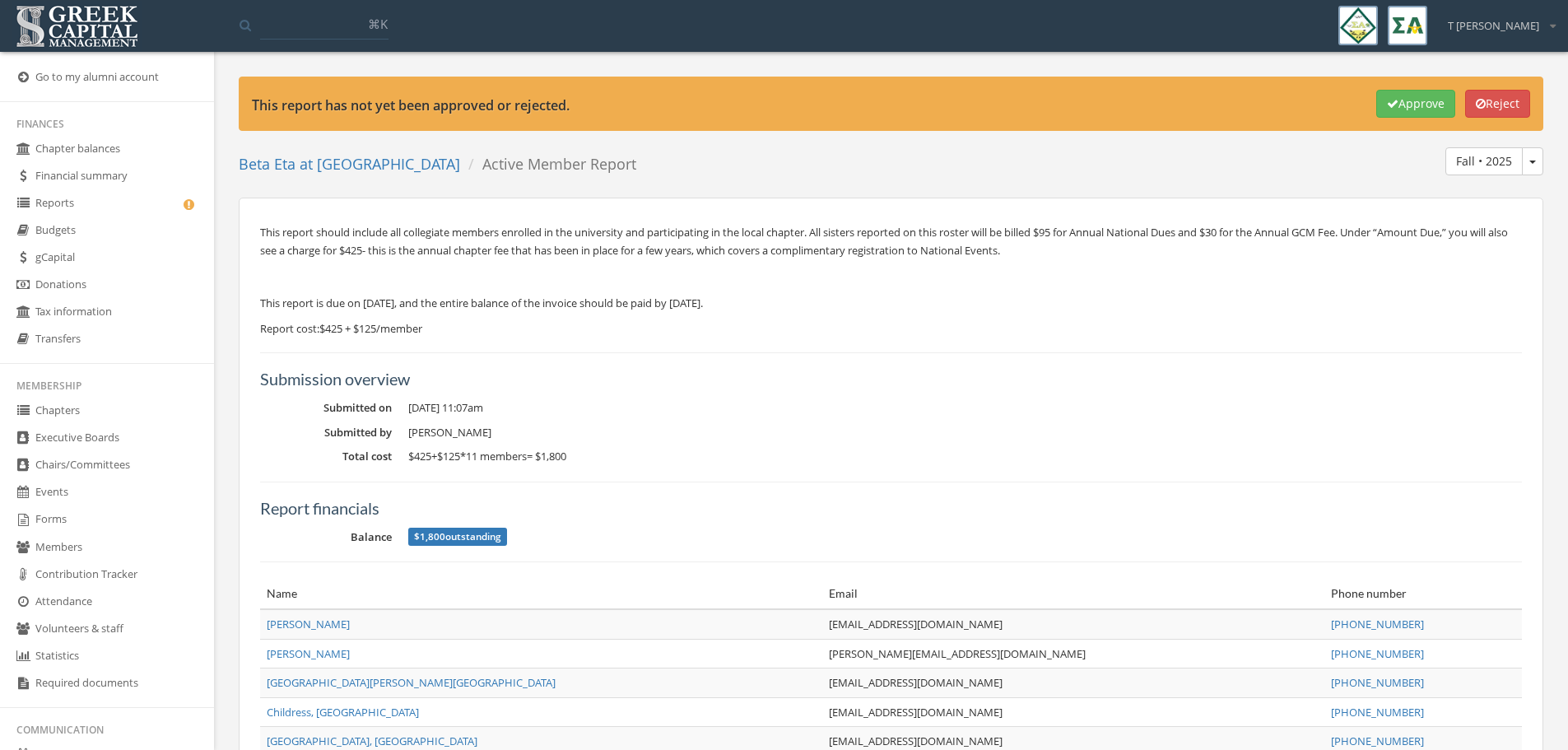
click at [66, 206] on link "Reports" at bounding box center [107, 204] width 214 height 28
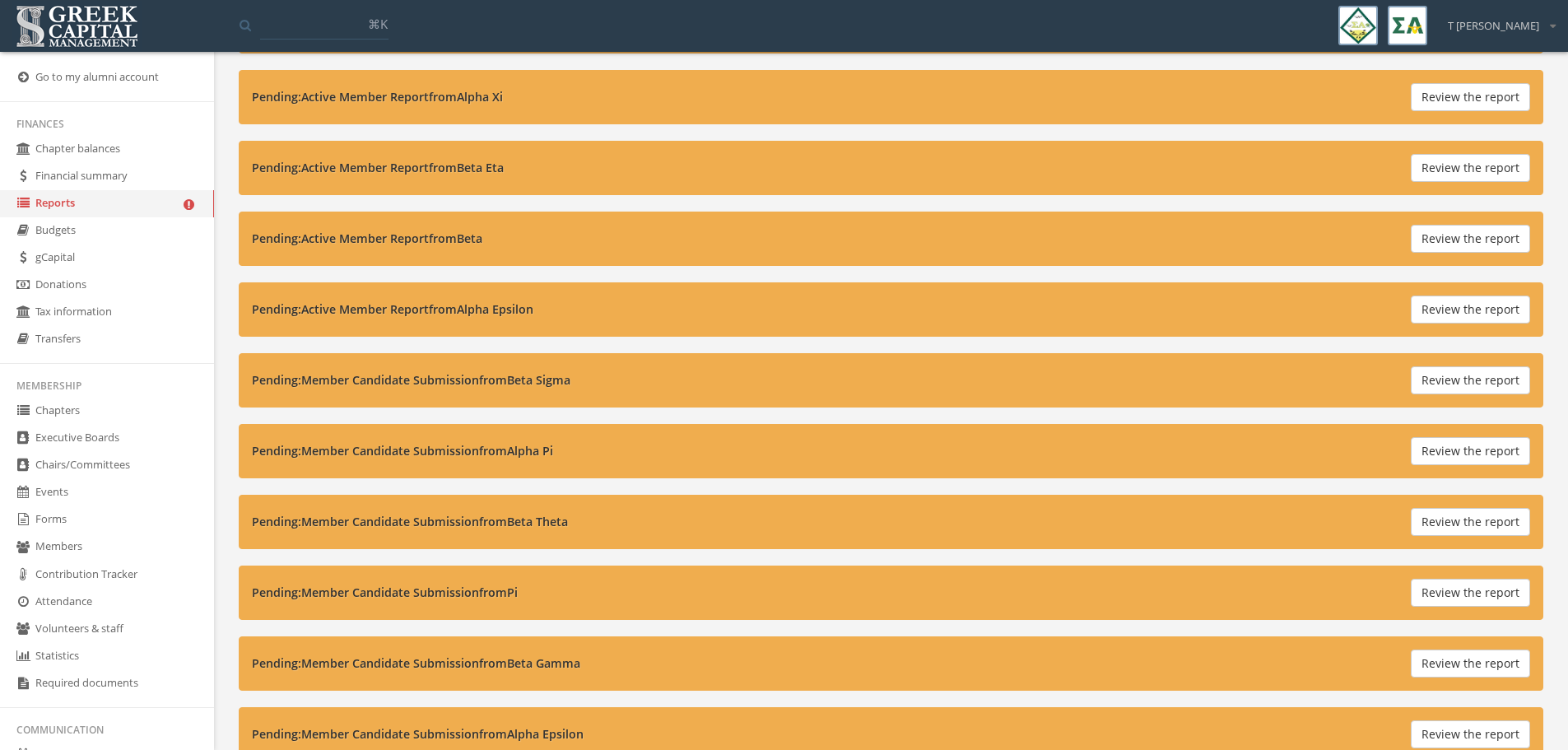
scroll to position [1359, 0]
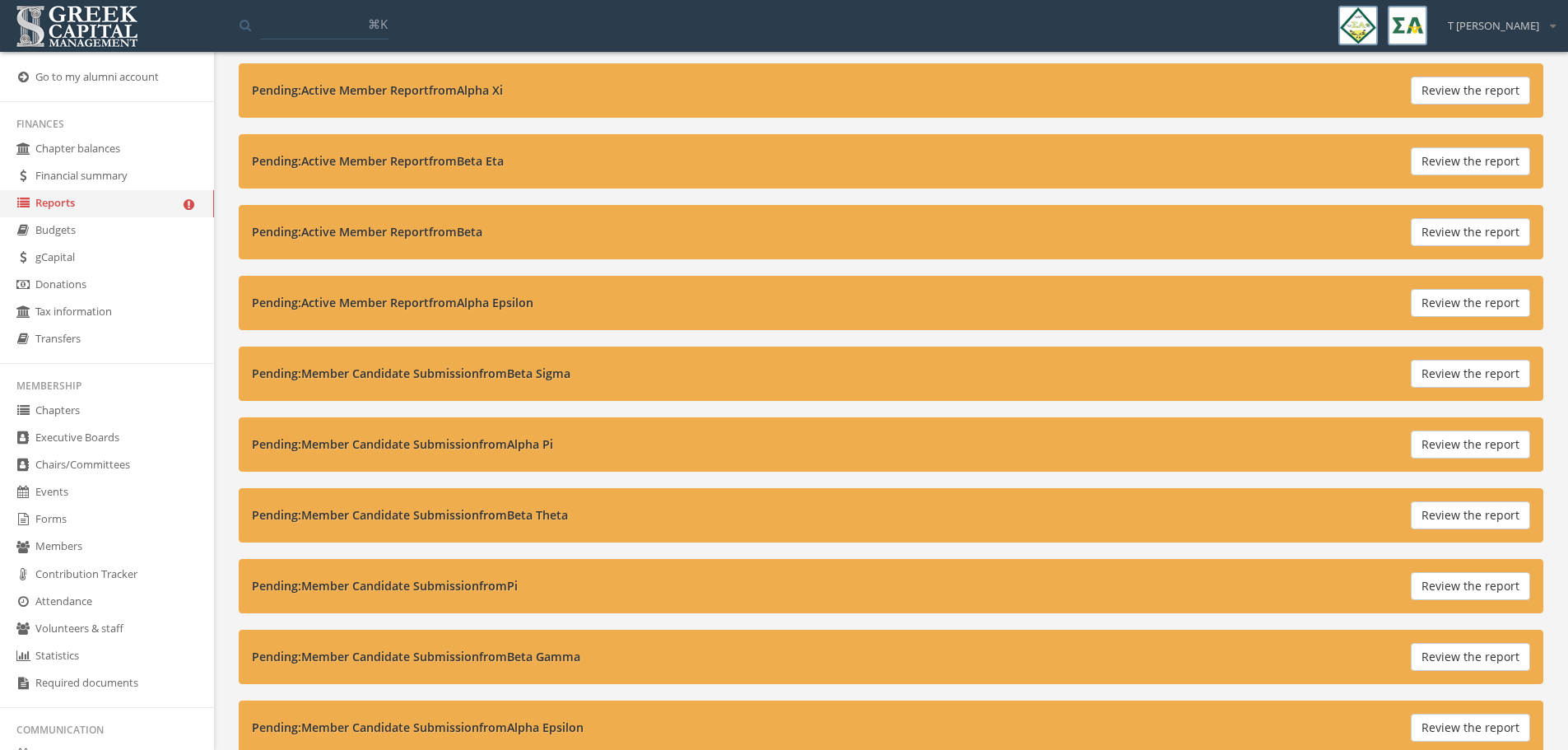
click at [1455, 237] on button "Review the report" at bounding box center [1470, 232] width 119 height 28
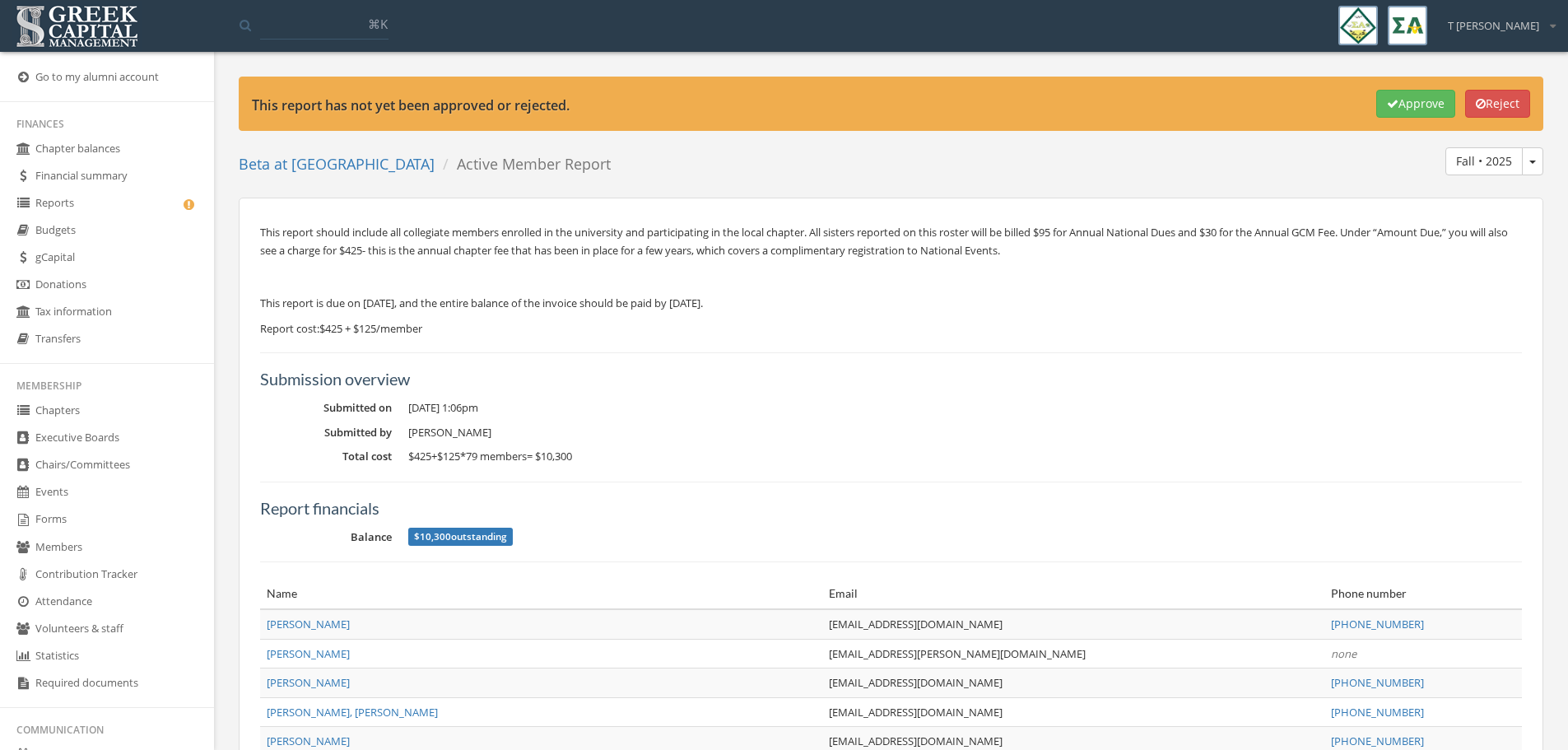
click at [66, 205] on link "Reports" at bounding box center [107, 204] width 214 height 28
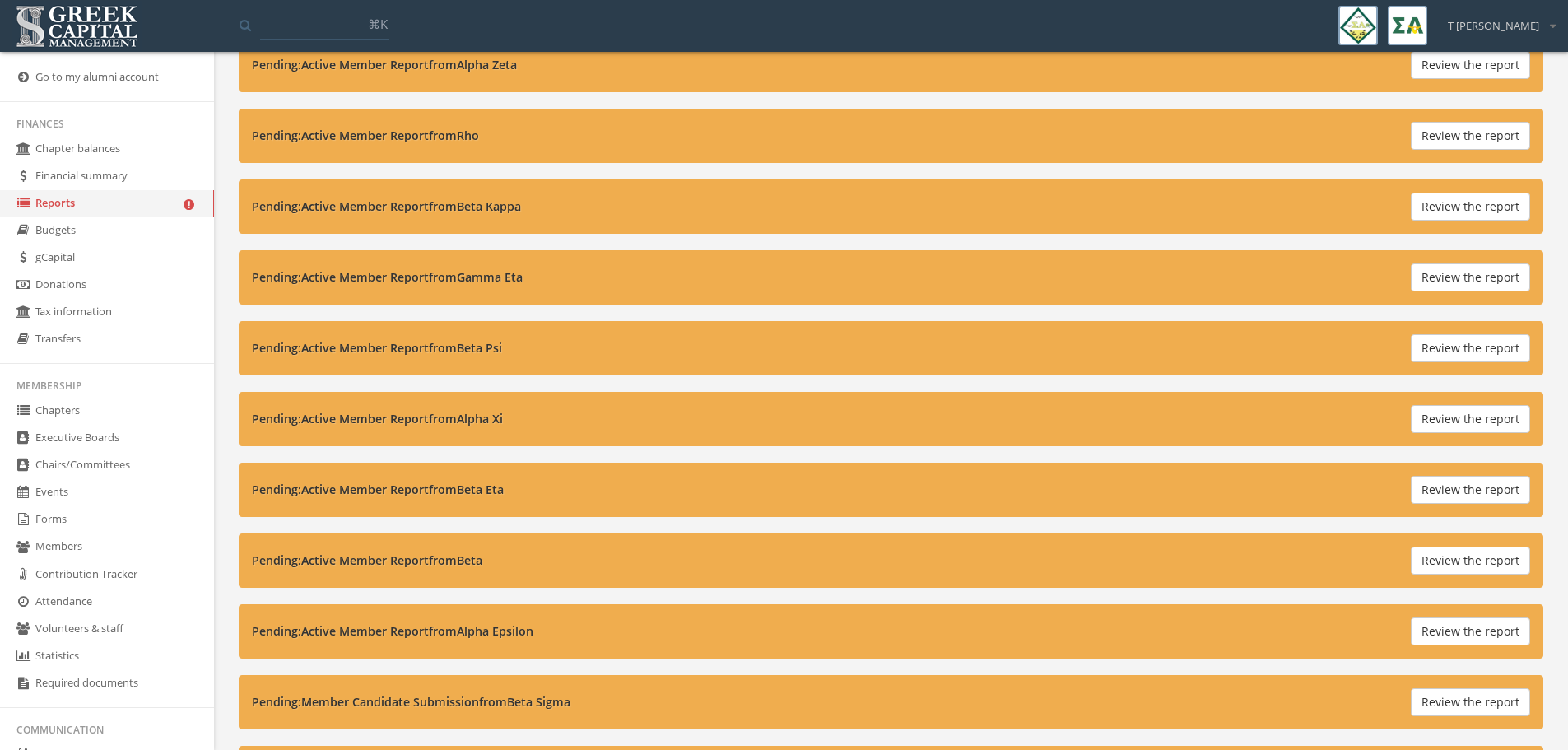
scroll to position [1214, 0]
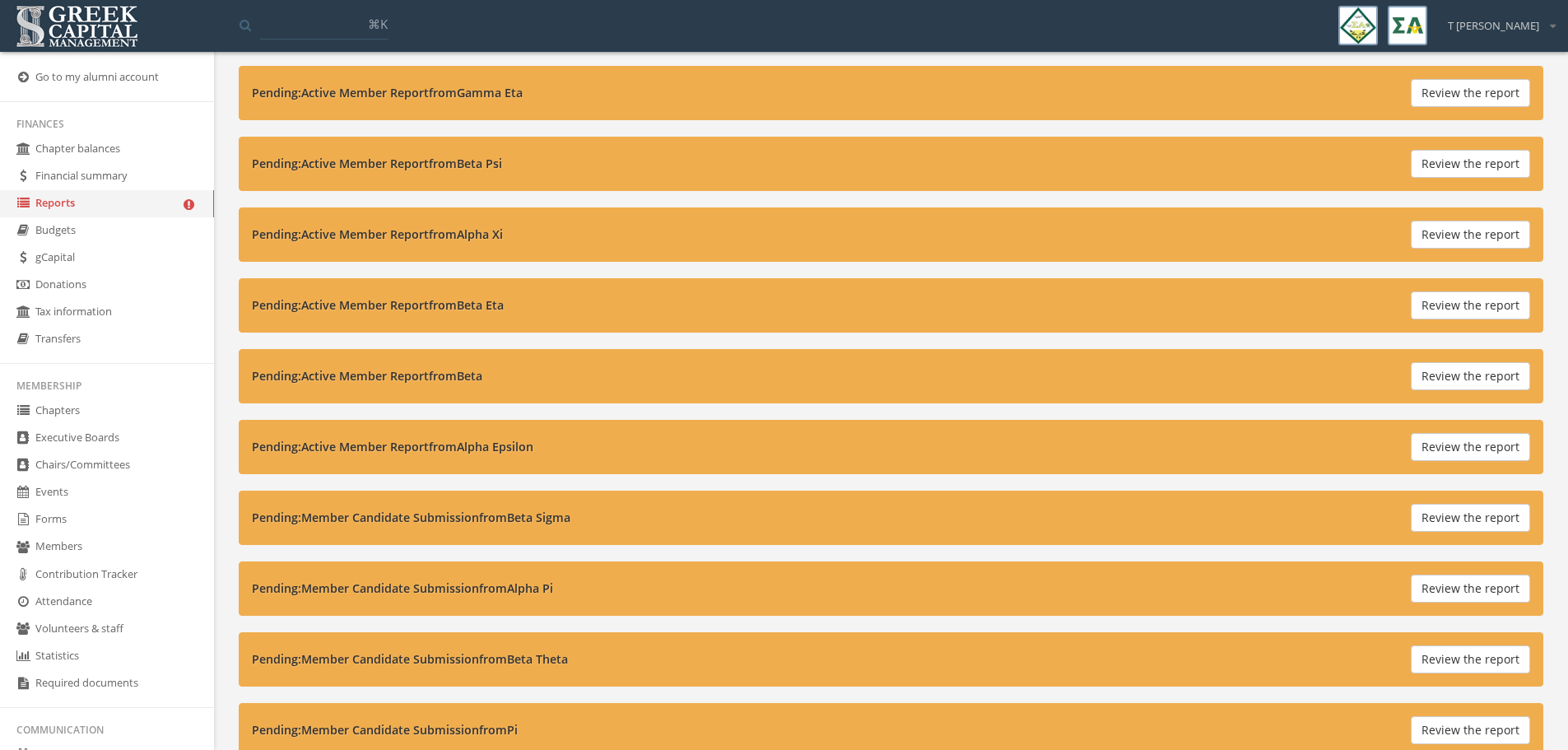
click at [1473, 445] on button "Review the report" at bounding box center [1470, 447] width 119 height 28
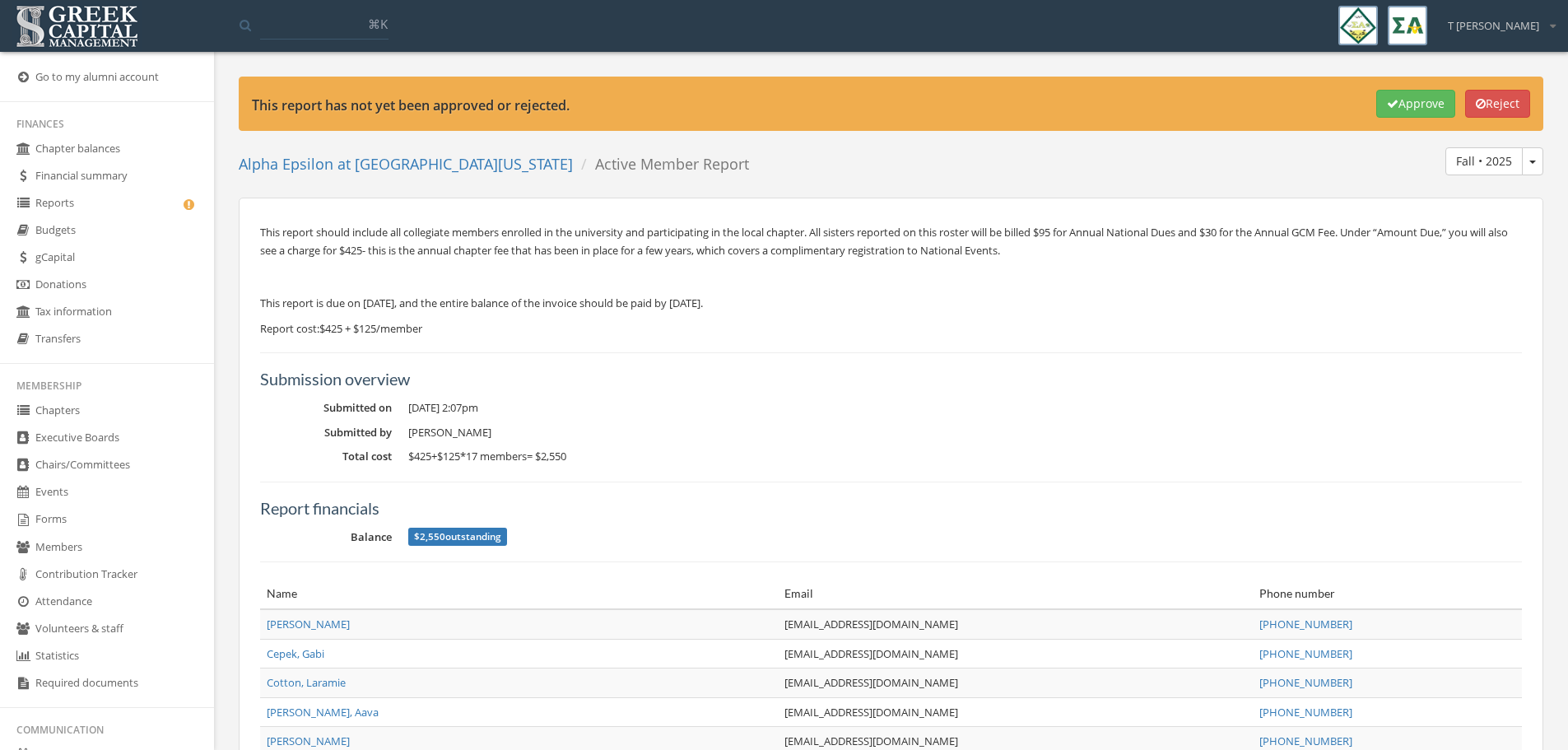
click at [75, 205] on link "Reports" at bounding box center [107, 204] width 214 height 28
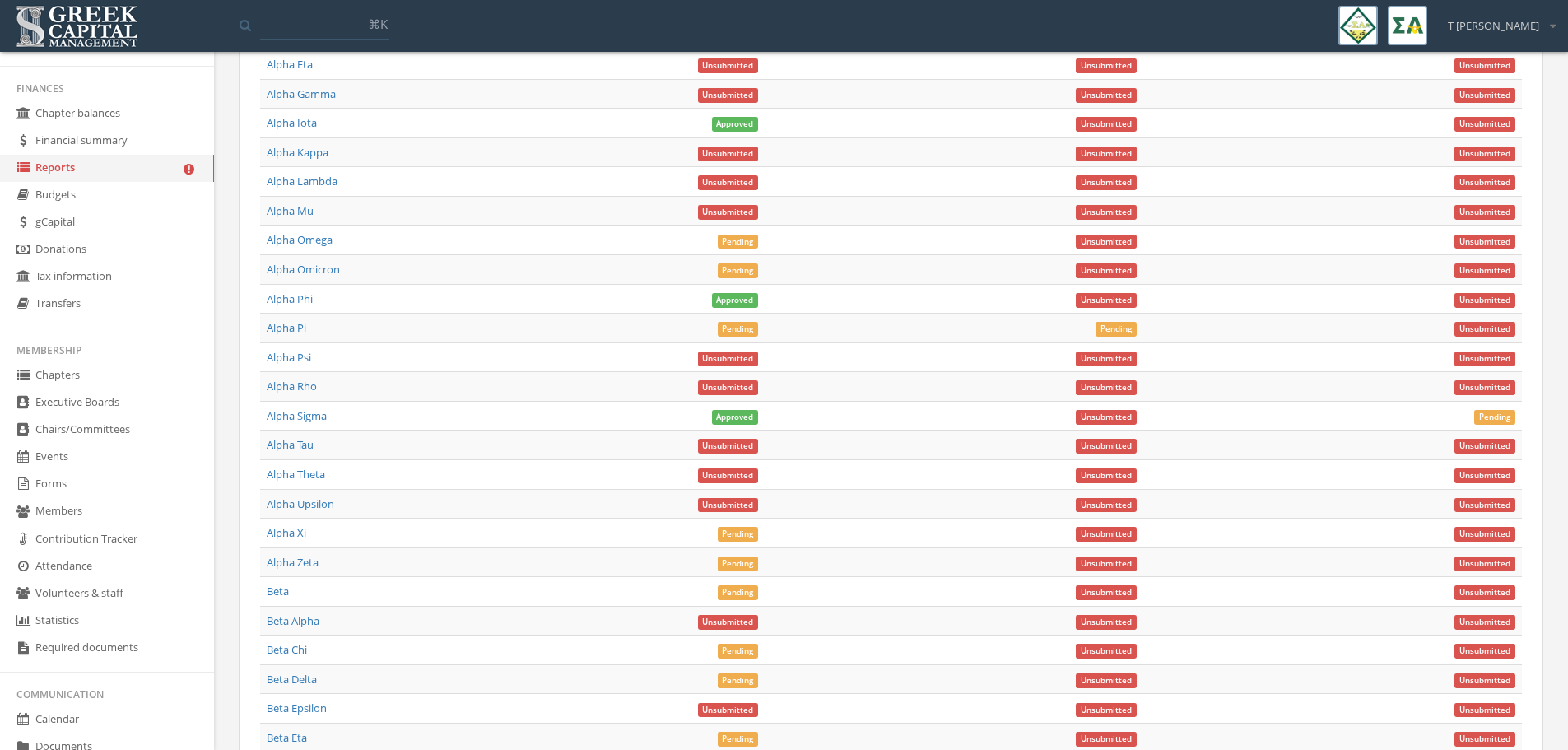
scroll to position [34, 0]
click at [52, 484] on link "Forms" at bounding box center [107, 487] width 214 height 28
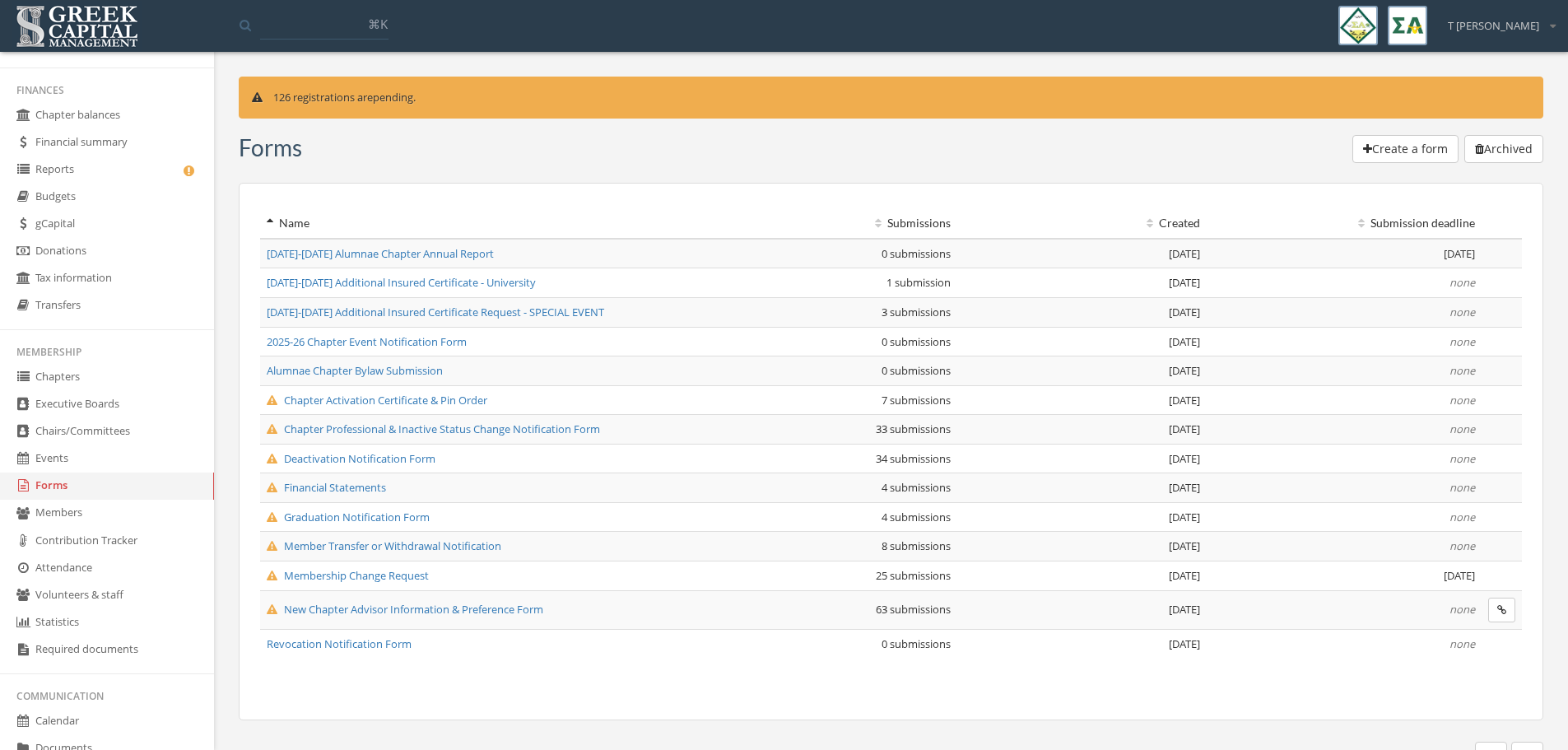
click at [346, 611] on span "New Chapter Advisor Information & Preference Form" at bounding box center [405, 609] width 277 height 15
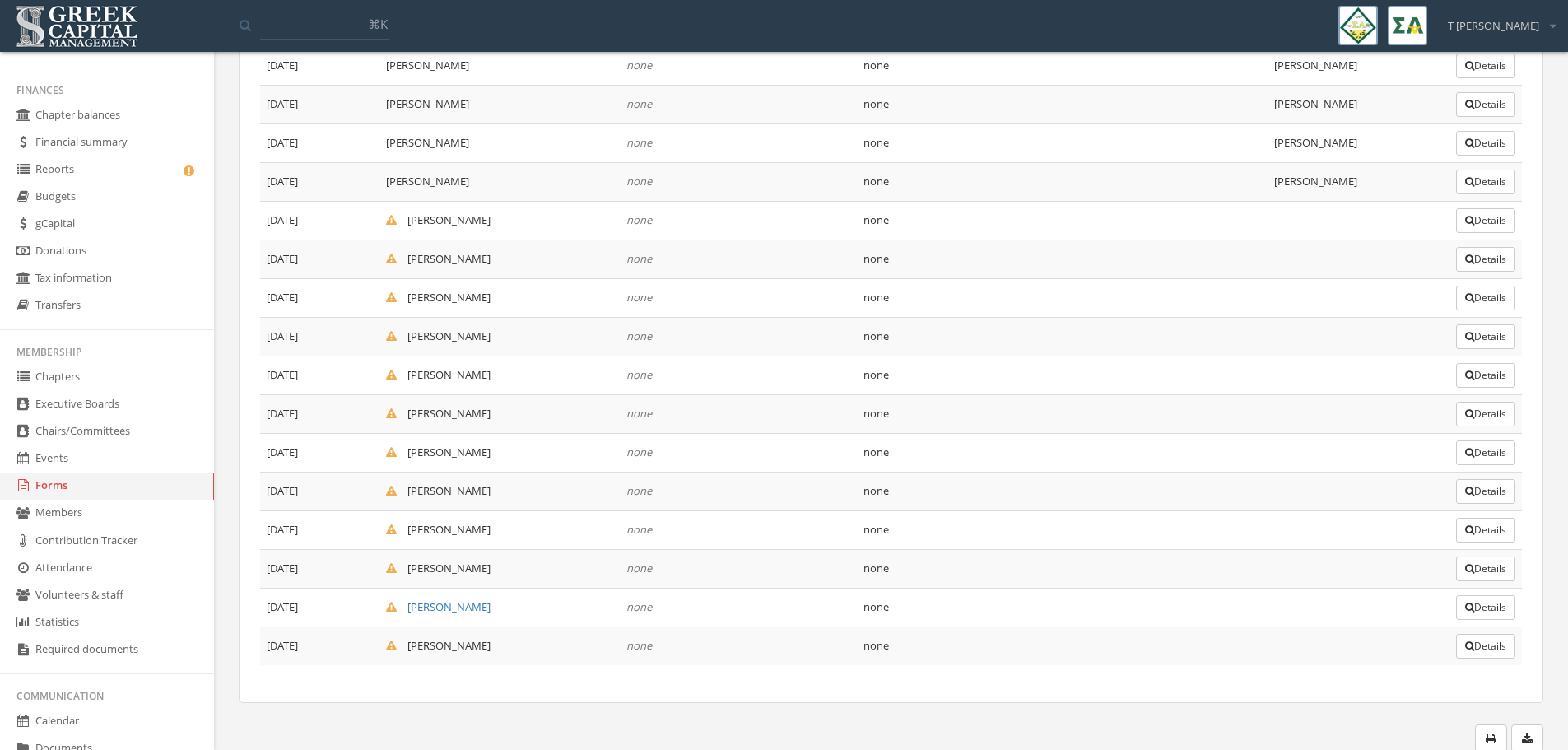
scroll to position [2315, 0]
